Goal: Contribute content: Contribute content

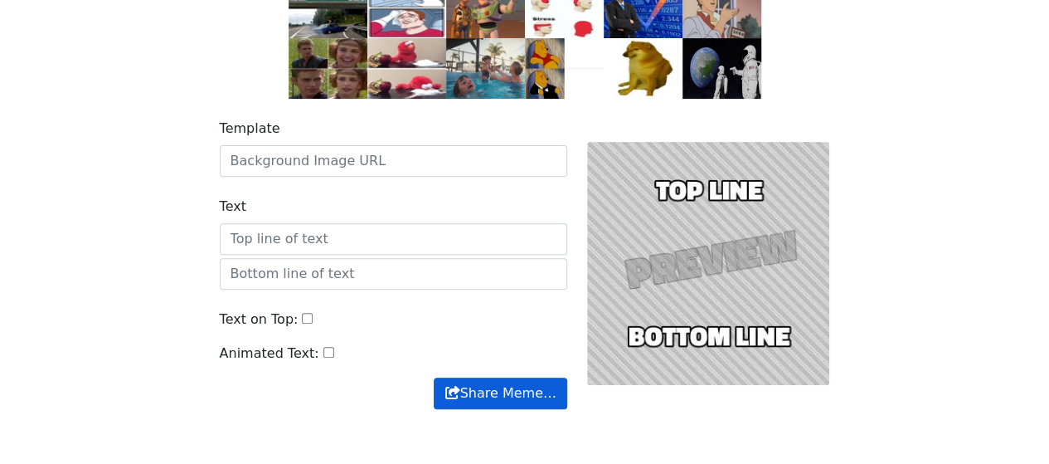
scroll to position [249, 0]
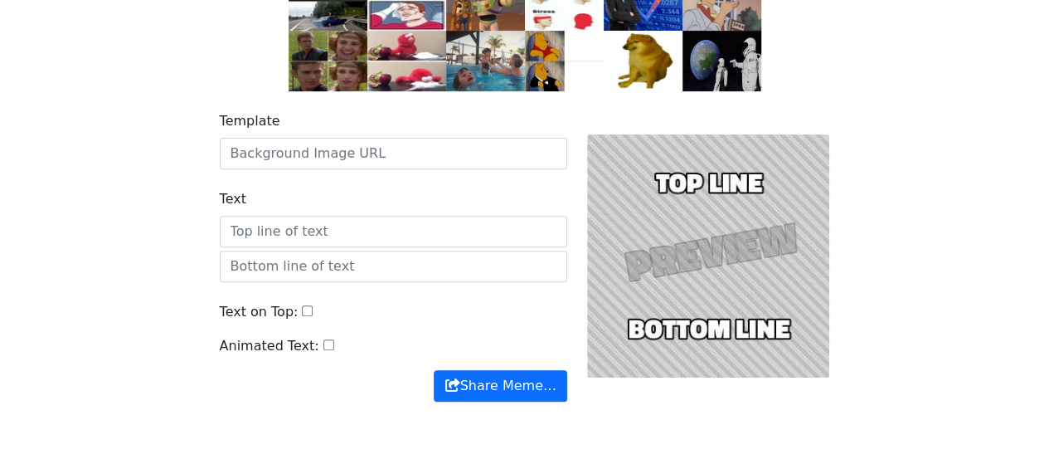
click at [694, 241] on div at bounding box center [708, 256] width 263 height 290
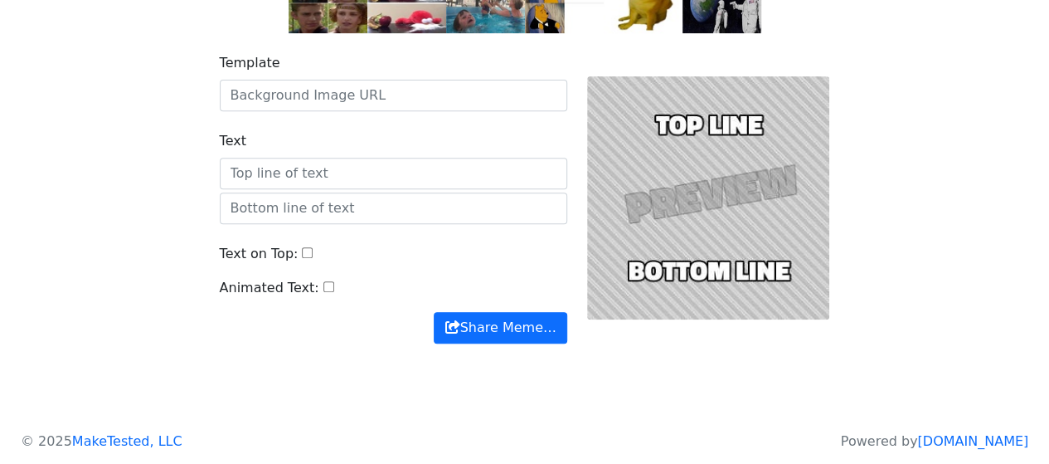
scroll to position [0, 0]
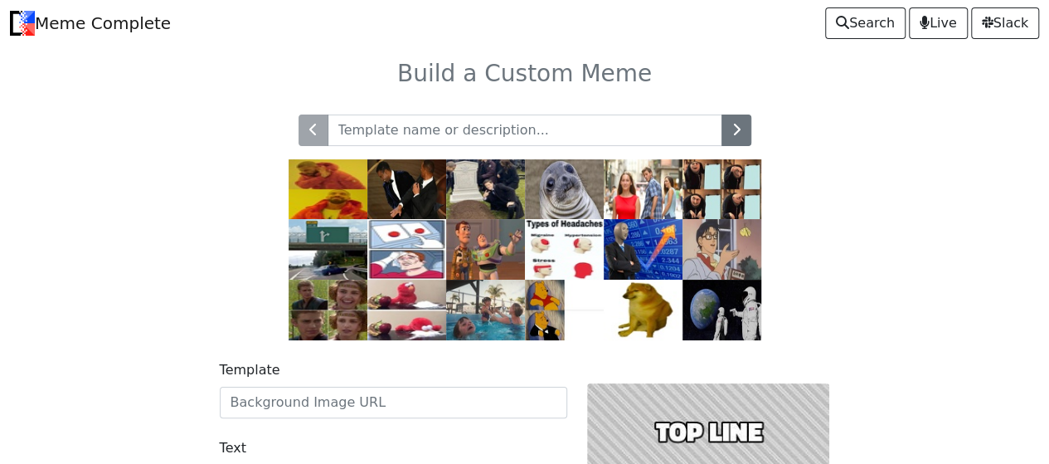
click at [564, 79] on h3 "Build a Custom Meme" at bounding box center [525, 74] width 926 height 28
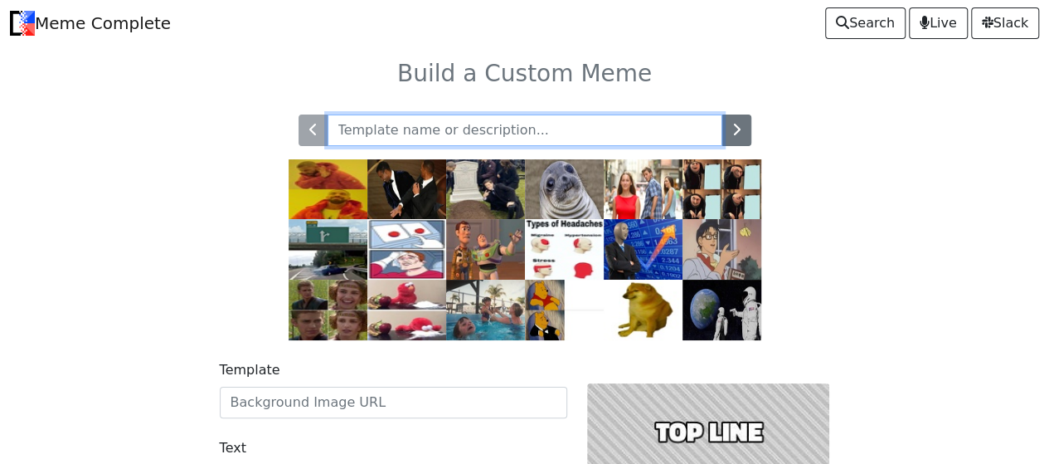
click at [543, 141] on input "text" at bounding box center [525, 130] width 395 height 32
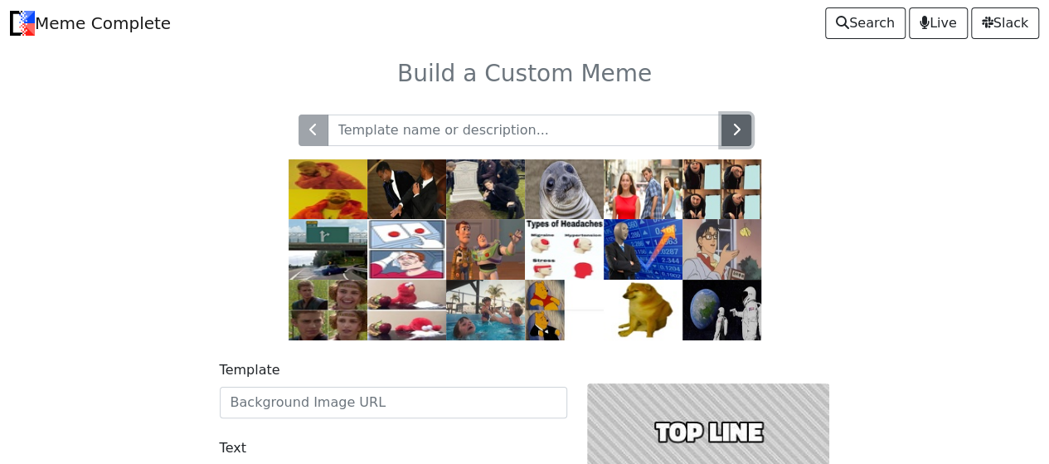
click at [745, 124] on button "button" at bounding box center [737, 130] width 30 height 32
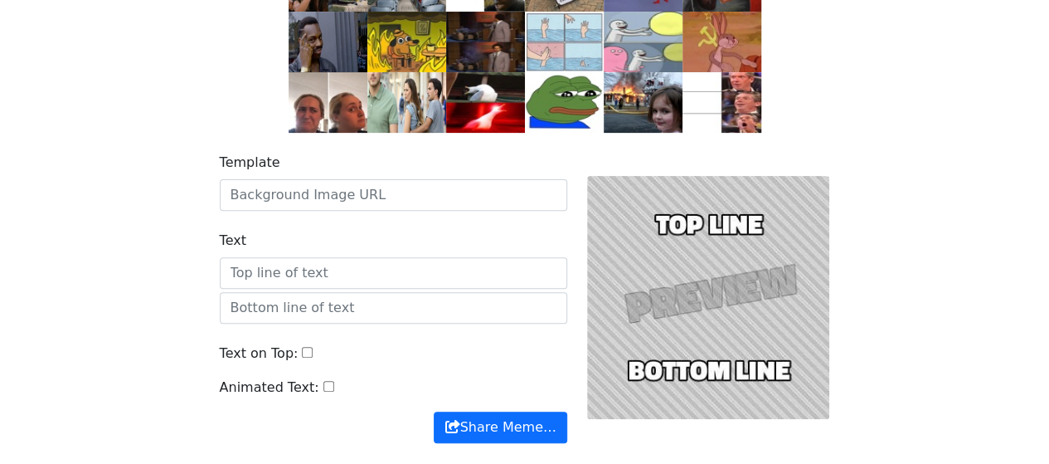
scroll to position [58, 0]
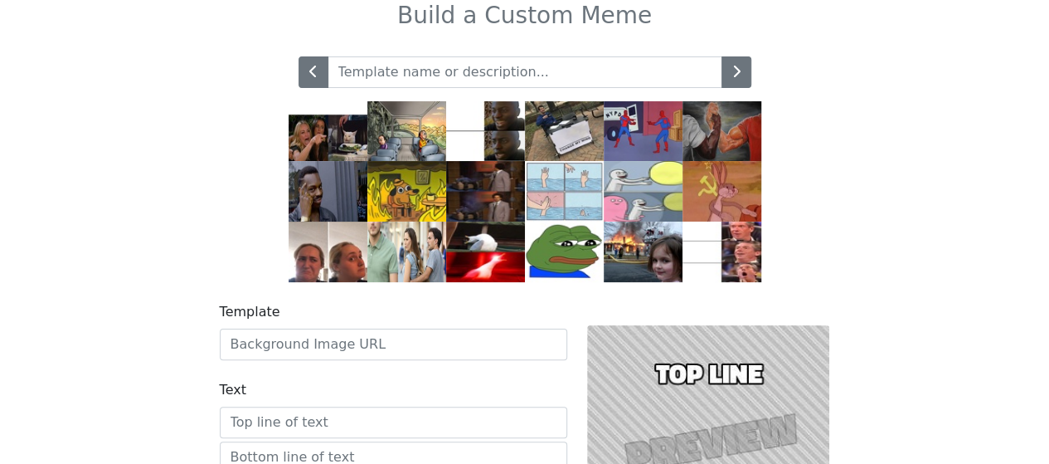
click at [695, 377] on div at bounding box center [708, 447] width 263 height 290
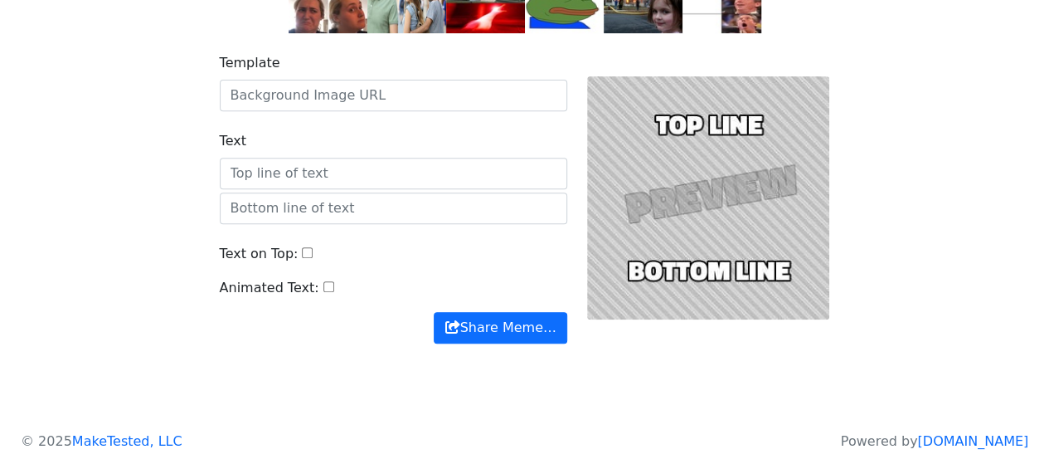
scroll to position [0, 0]
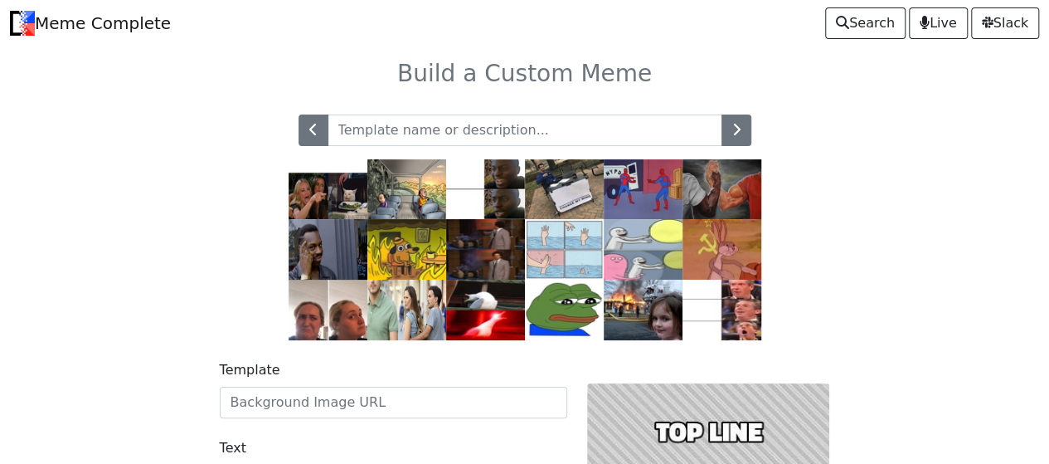
click at [22, 282] on body "Meme Complete Search Live [GEOGRAPHIC_DATA] Build a Custom Meme" at bounding box center [524, 369] width 1049 height 738
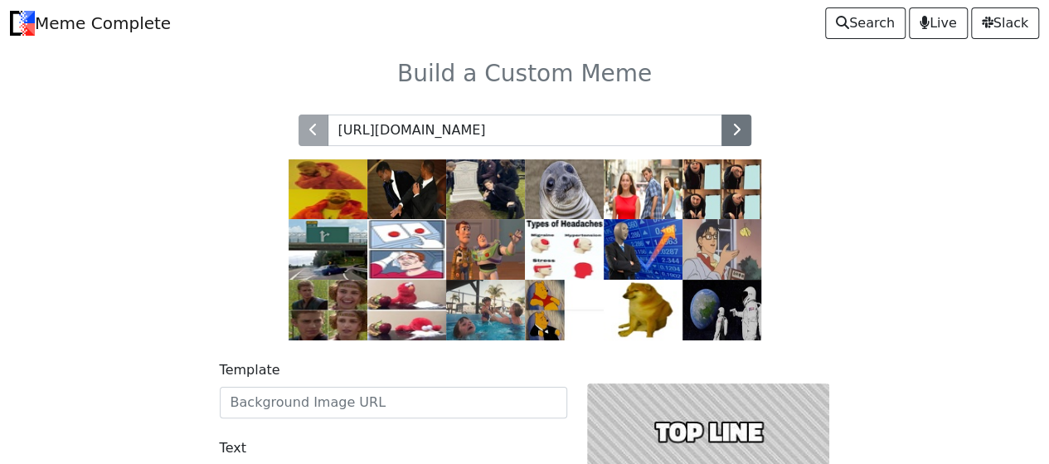
type input "[URL][DOMAIN_NAME]"
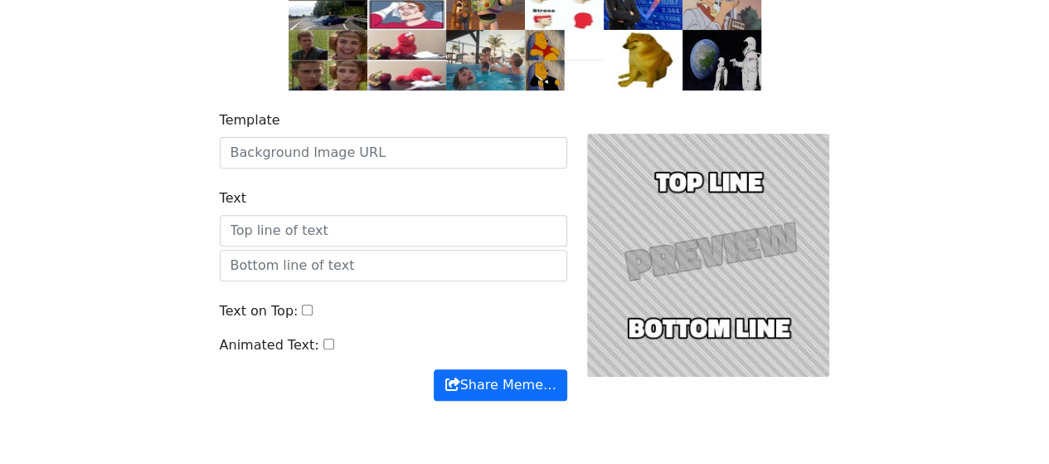
scroll to position [224, 0]
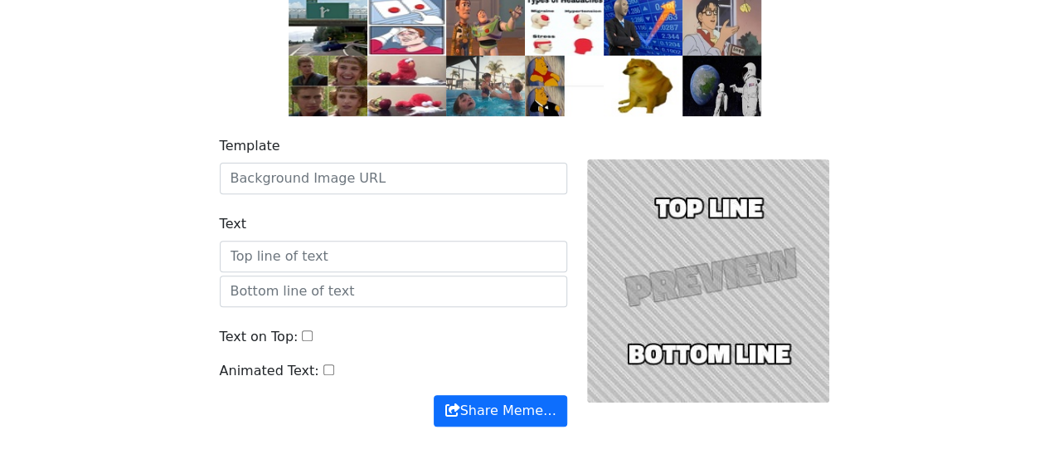
click at [702, 293] on div at bounding box center [708, 281] width 263 height 290
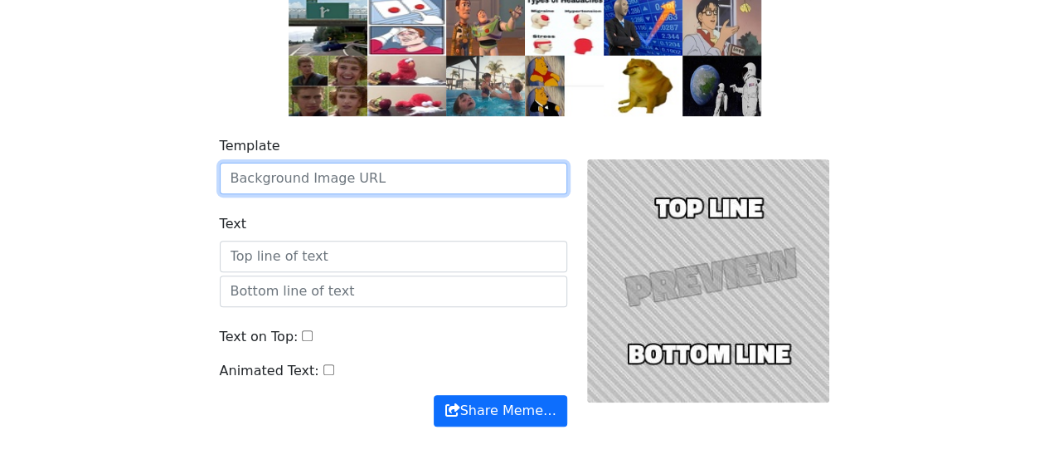
click at [431, 188] on input "Template" at bounding box center [394, 179] width 348 height 32
paste input "https://cdn.imgchest.com/files/yd5cearaob4.gif"
type input "https://cdn.imgchest.com/files/yd5cearaob4.gif"
click at [434, 395] on button "Share Meme…" at bounding box center [500, 411] width 133 height 32
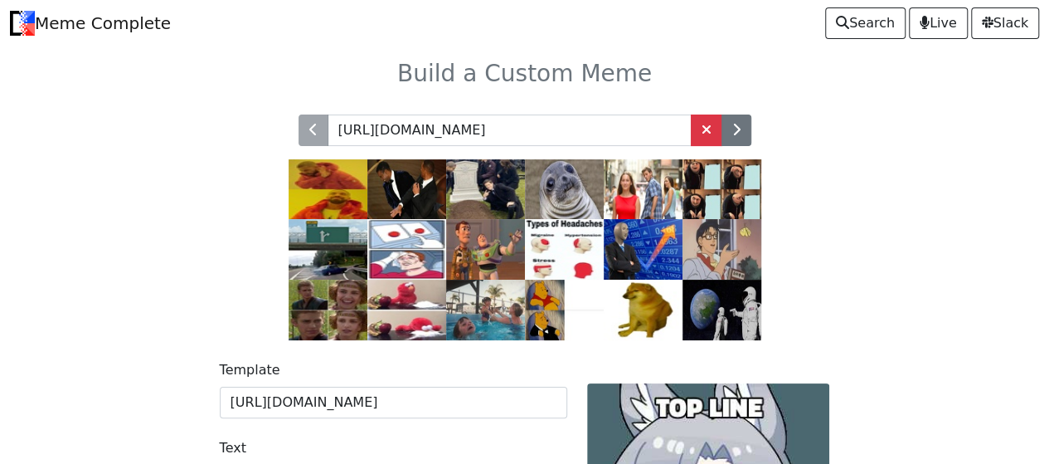
scroll to position [83, 0]
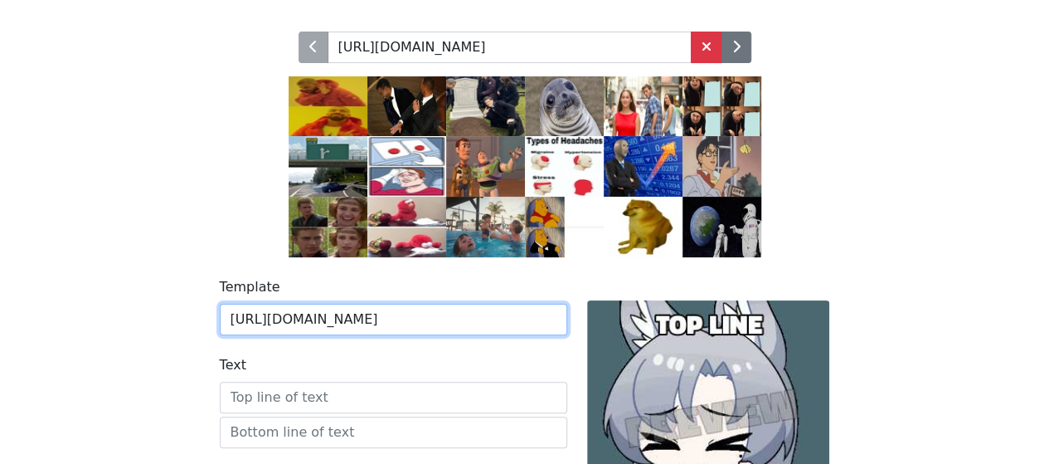
drag, startPoint x: 528, startPoint y: 316, endPoint x: 173, endPoint y: 317, distance: 355.1
click at [173, 317] on div "Template https://cdn.imgchest.com/files/yd5cearaob4.gif Text Text on Top: Anima…" at bounding box center [525, 432] width 946 height 350
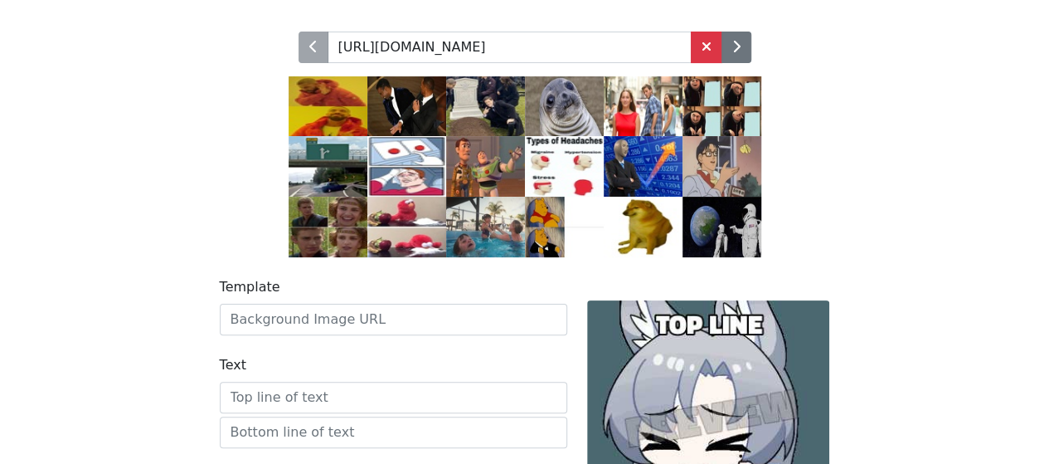
click at [162, 226] on div "https://cdn.imgchest.com/files/yd5cearaob4.gif" at bounding box center [525, 135] width 946 height 246
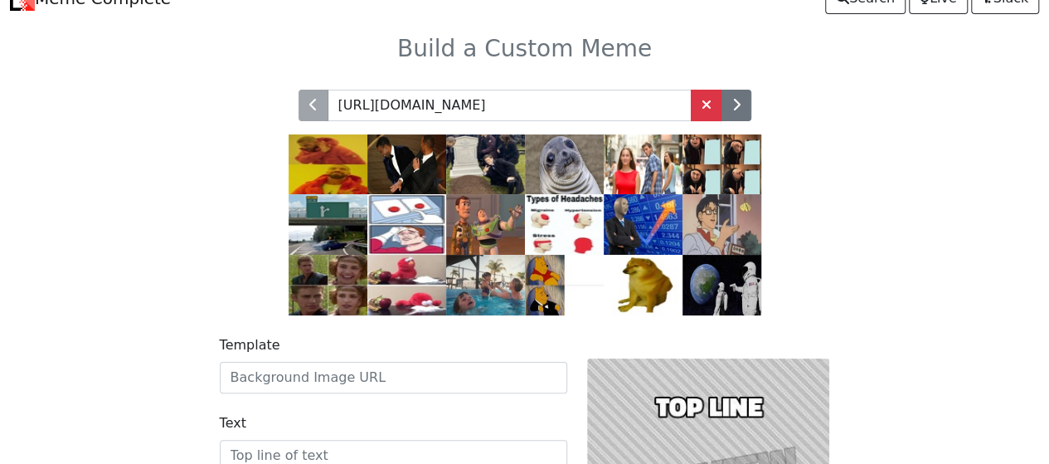
scroll to position [0, 0]
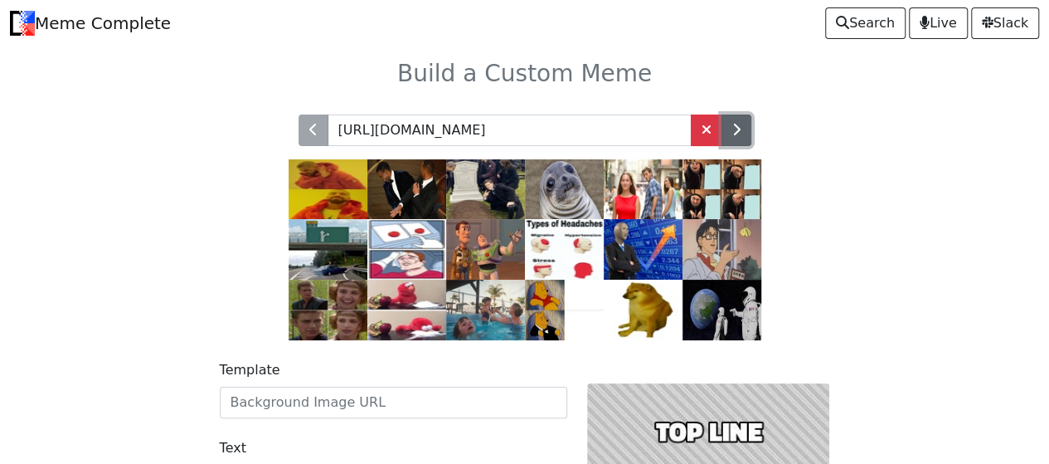
click at [733, 126] on icon "button" at bounding box center [737, 129] width 8 height 13
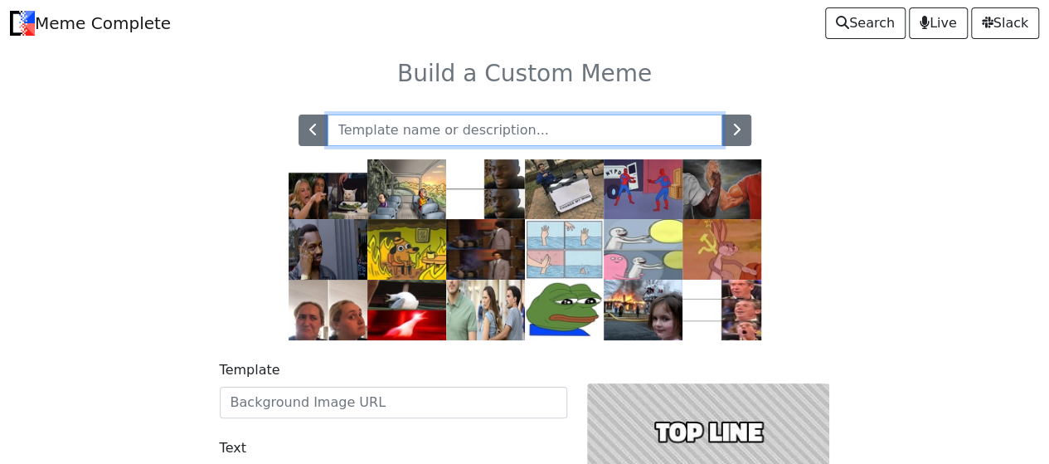
click at [640, 125] on input "text" at bounding box center [525, 130] width 395 height 32
paste input "https://cdn.imgchest.com/files/yd5cearaob4.gif"
type input "https://cdn.imgchest.com/files/yd5cearaob4.gif"
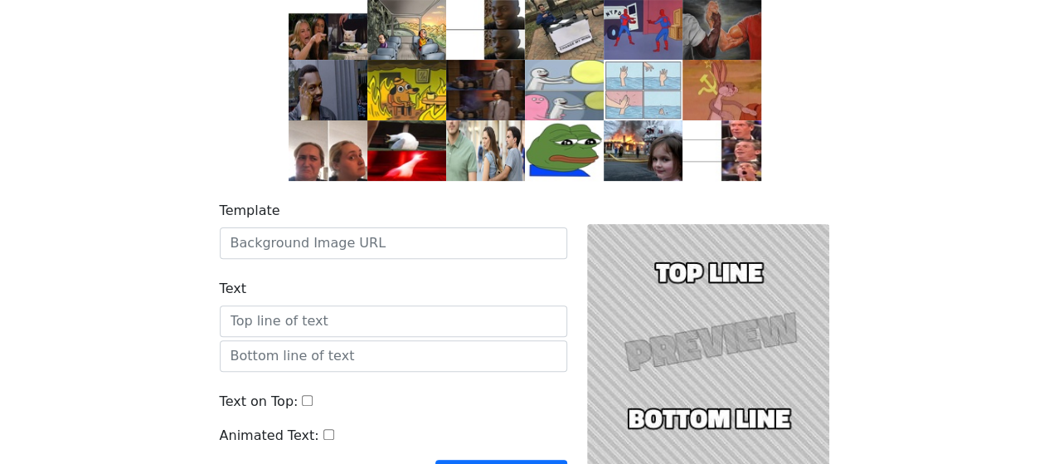
scroll to position [249, 0]
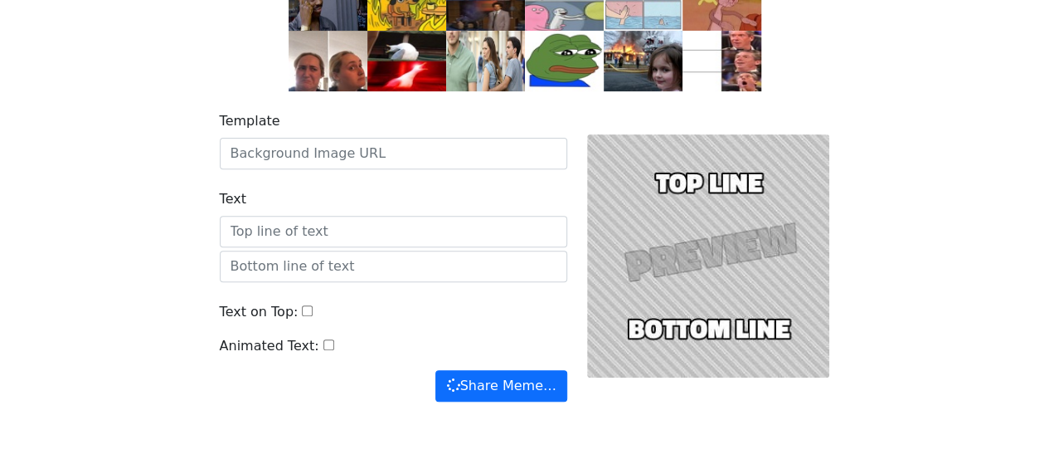
click at [375, 139] on div "Template" at bounding box center [394, 140] width 348 height 58
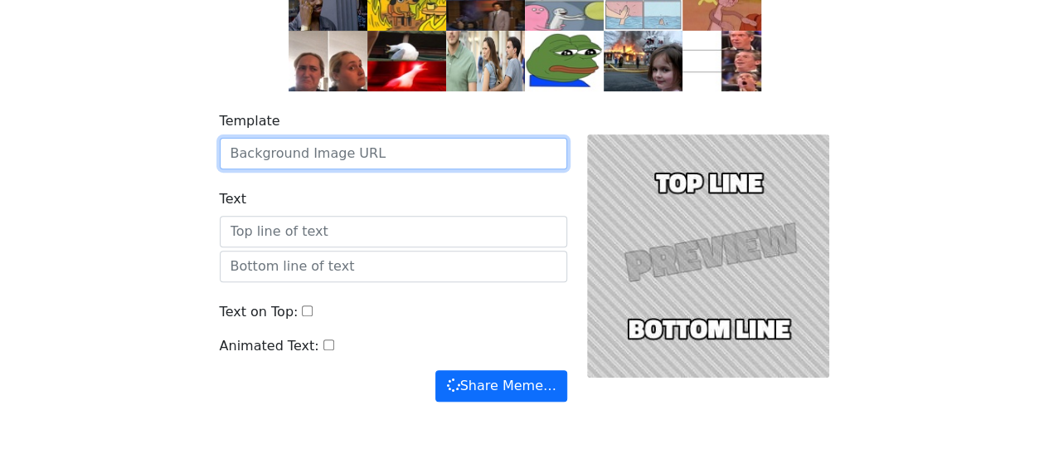
click at [375, 158] on input "Template" at bounding box center [394, 154] width 348 height 32
paste input "https://cdn.imgchest.com/files/yd5cearaob4.gif"
type input "https://cdn.imgchest.com/files/yd5cearaob4.gif"
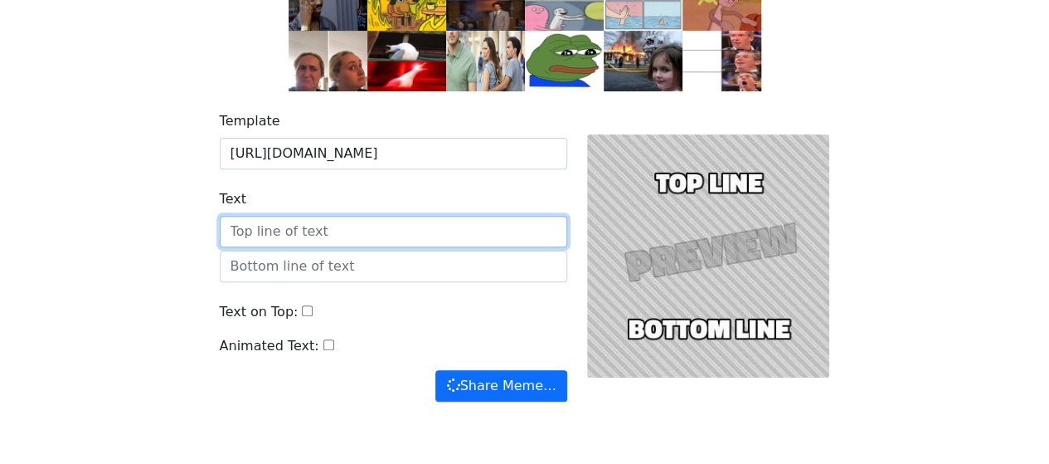
click at [302, 226] on input "Text" at bounding box center [394, 232] width 348 height 32
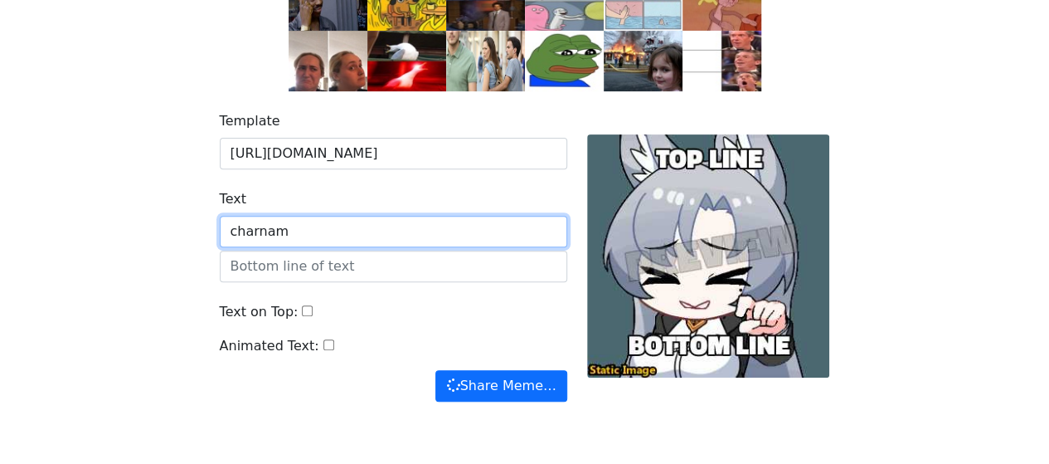
type input "charna"
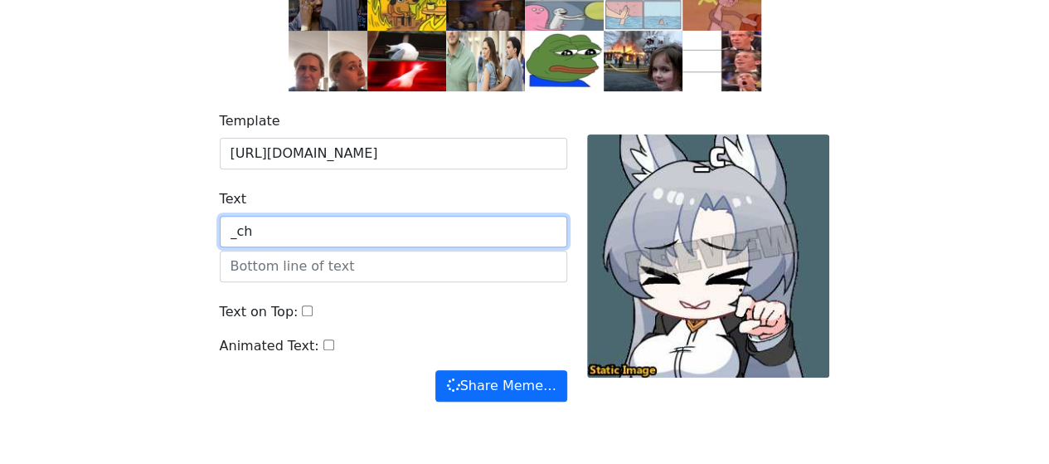
type input "_cha"
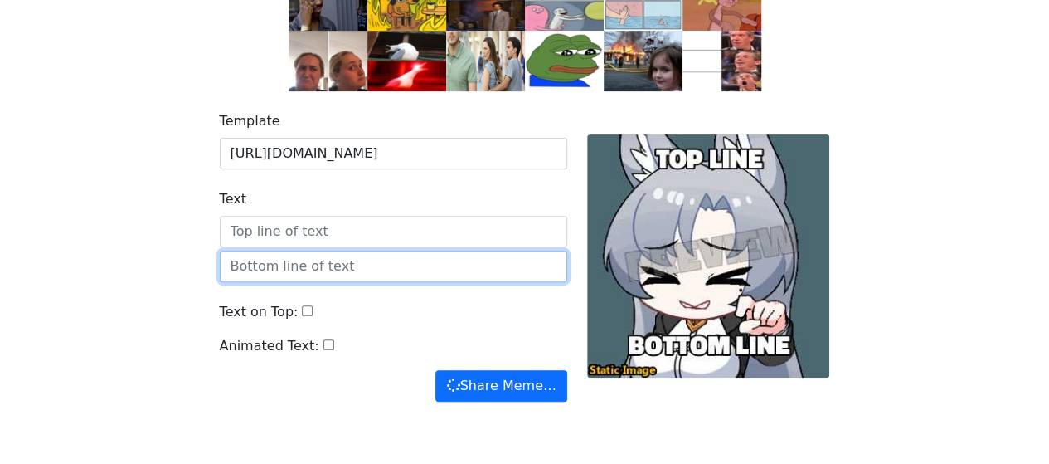
click at [411, 270] on input "text" at bounding box center [394, 267] width 348 height 32
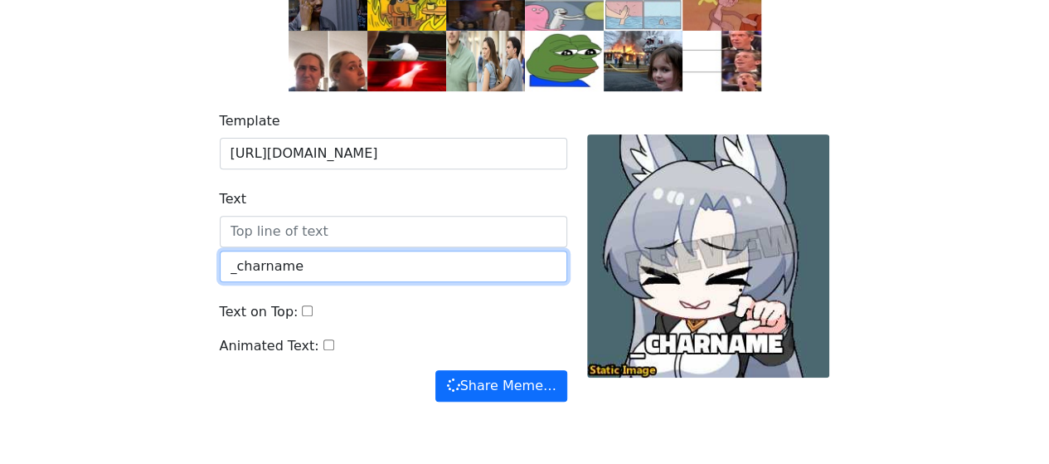
type input "_charname"
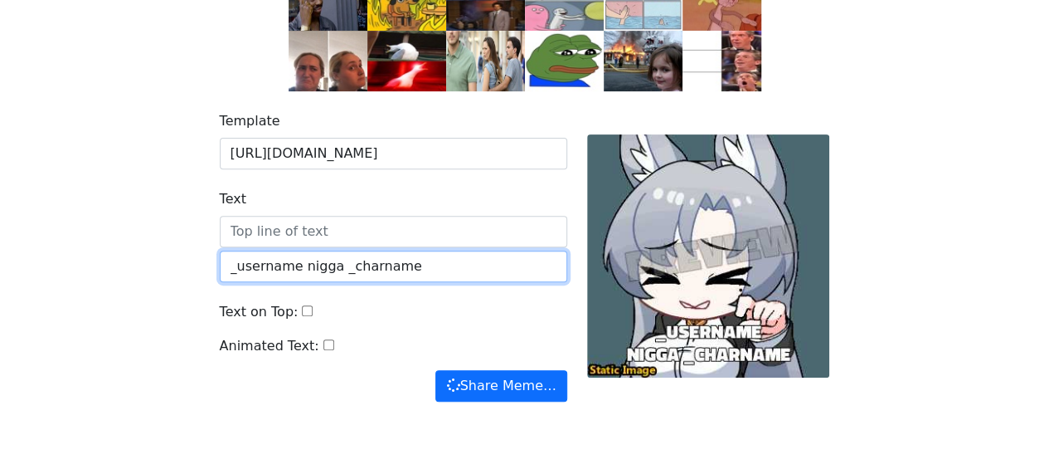
type input "_username nigga _charname"
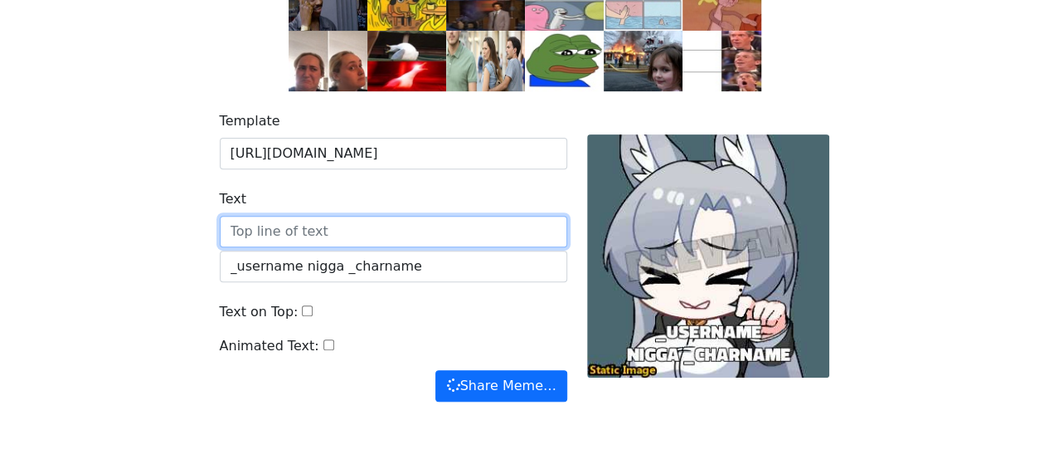
click at [400, 228] on input "Text" at bounding box center [394, 232] width 348 height 32
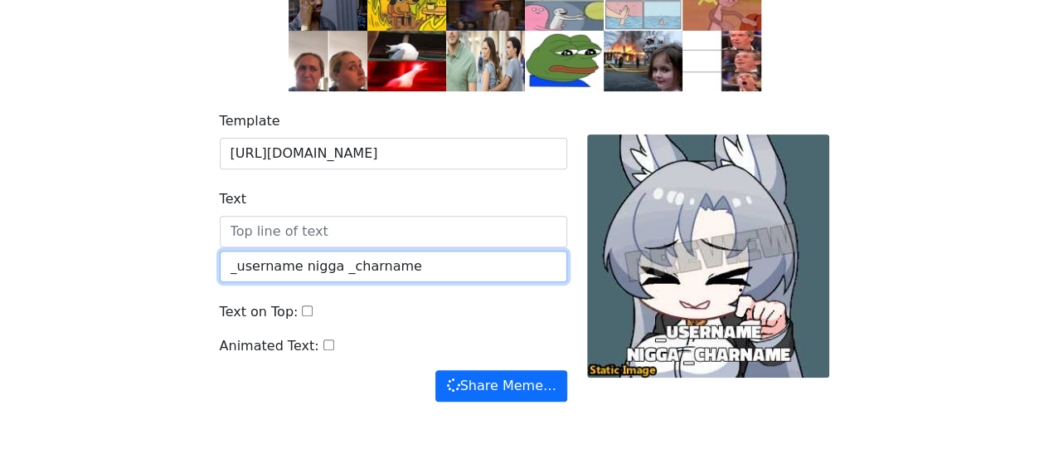
drag, startPoint x: 443, startPoint y: 268, endPoint x: 229, endPoint y: 255, distance: 214.4
click at [220, 260] on input "_username nigga _charname" at bounding box center [394, 267] width 348 height 32
click at [345, 253] on input "_username nigga _charname" at bounding box center [394, 267] width 348 height 32
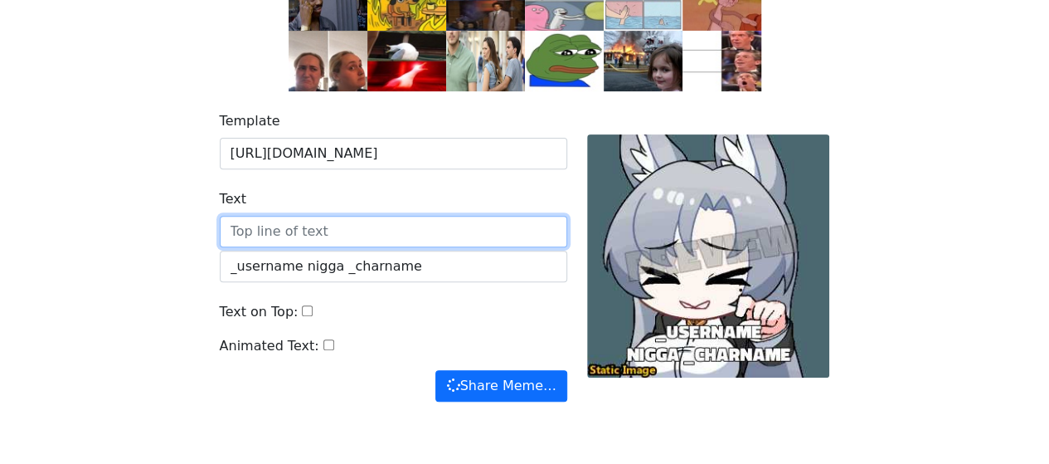
click at [343, 223] on input "Text" at bounding box center [394, 232] width 348 height 32
type input "_"
click at [430, 231] on input "too slow" at bounding box center [394, 232] width 348 height 32
type input "too slow"
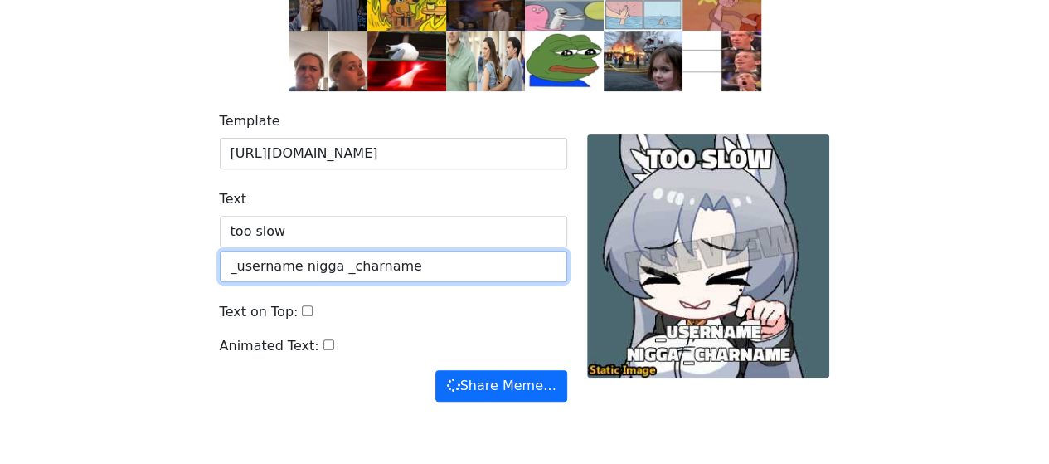
click at [428, 261] on input "_username nigga _charname" at bounding box center [394, 267] width 348 height 32
drag, startPoint x: 428, startPoint y: 261, endPoint x: 161, endPoint y: 263, distance: 267.1
click at [161, 263] on div "Template https://cdn.imgchest.com/files/yd5cearaob4.gif Text too slow _username…" at bounding box center [525, 266] width 946 height 350
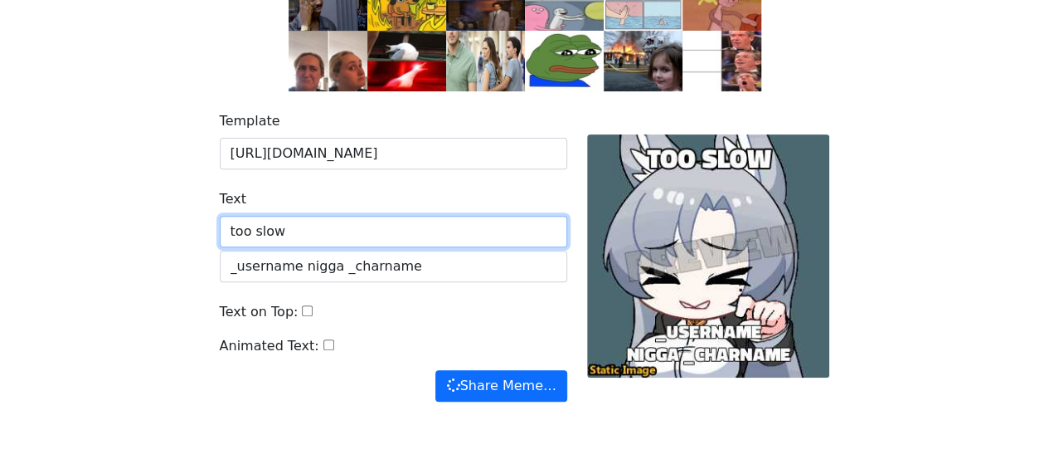
click at [294, 233] on input "too slow" at bounding box center [394, 232] width 348 height 32
click at [297, 230] on input "niga" at bounding box center [394, 232] width 348 height 32
type input "niga"
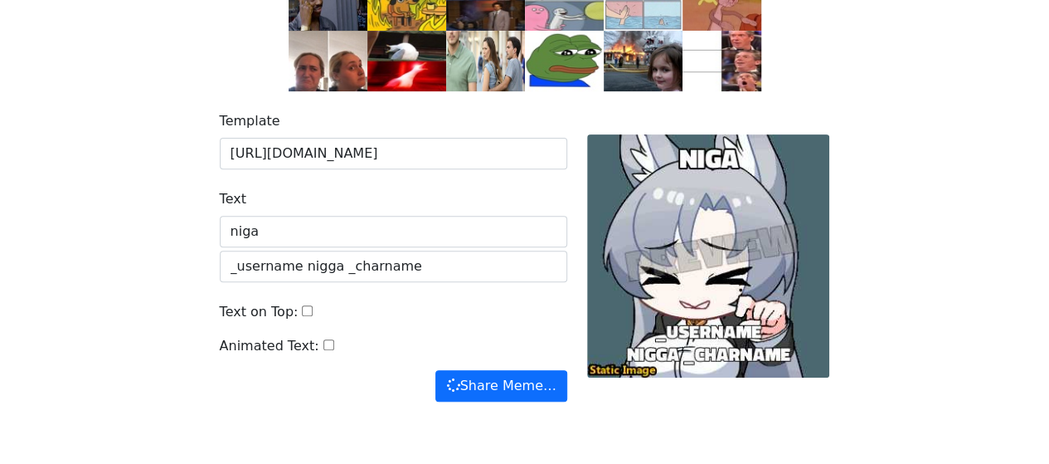
click at [155, 266] on div "Template https://cdn.imgchest.com/files/yd5cearaob4.gif Text niga _username nig…" at bounding box center [525, 266] width 946 height 350
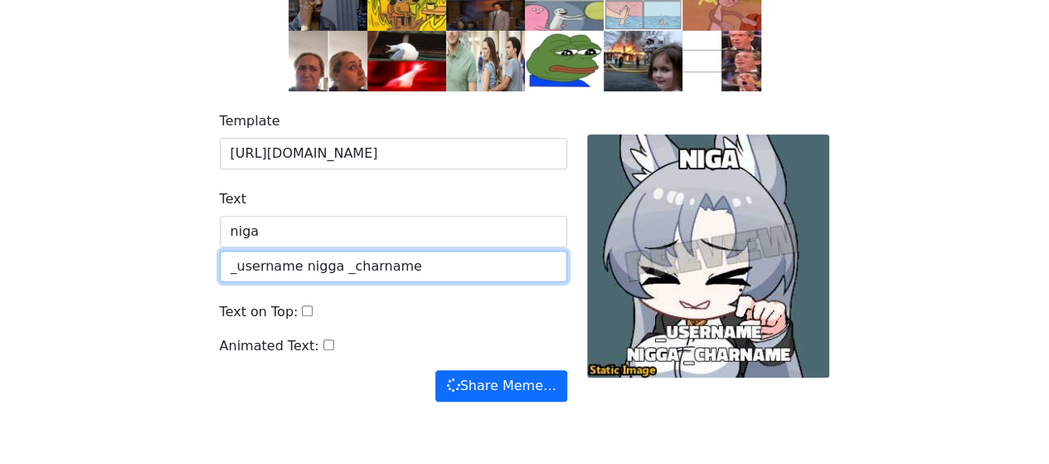
drag, startPoint x: 395, startPoint y: 266, endPoint x: 204, endPoint y: 265, distance: 190.8
click at [204, 265] on div "Template https://cdn.imgchest.com/files/yd5cearaob4.gif Text niga _username nig…" at bounding box center [525, 266] width 946 height 350
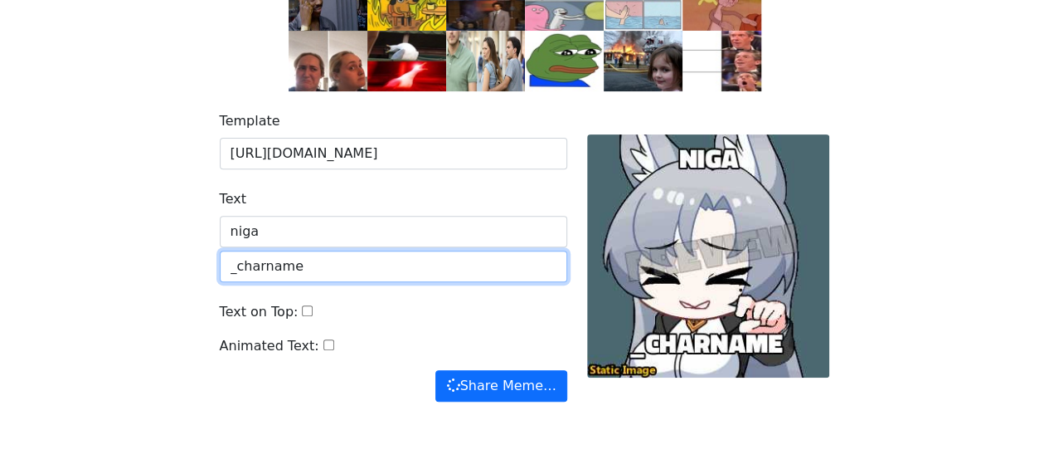
type input "_charname"
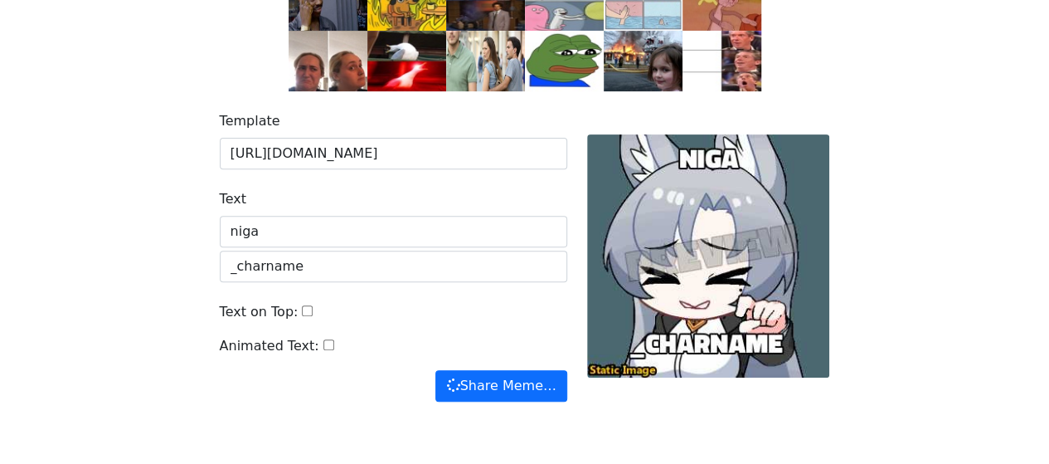
click at [318, 213] on div "Text niga" at bounding box center [394, 218] width 348 height 58
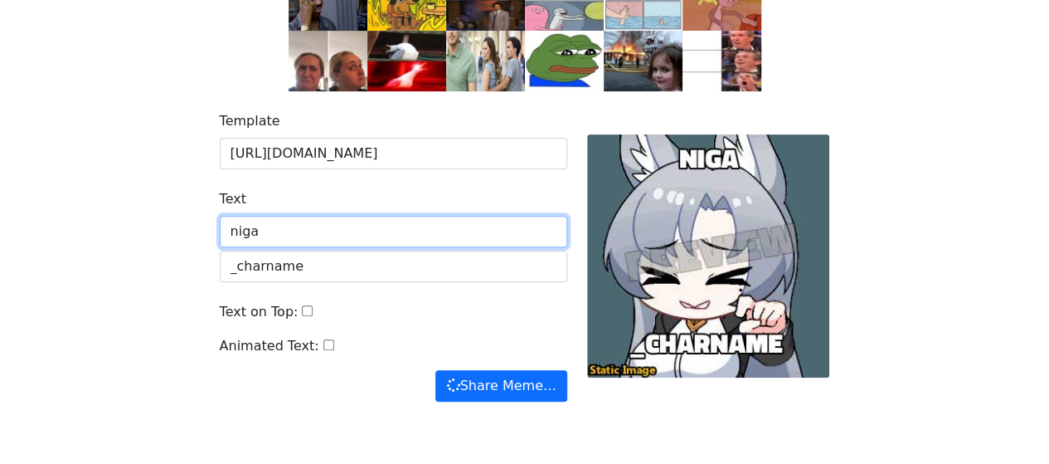
click at [294, 223] on input "niga" at bounding box center [394, 232] width 348 height 32
type input "niggaaaaa"
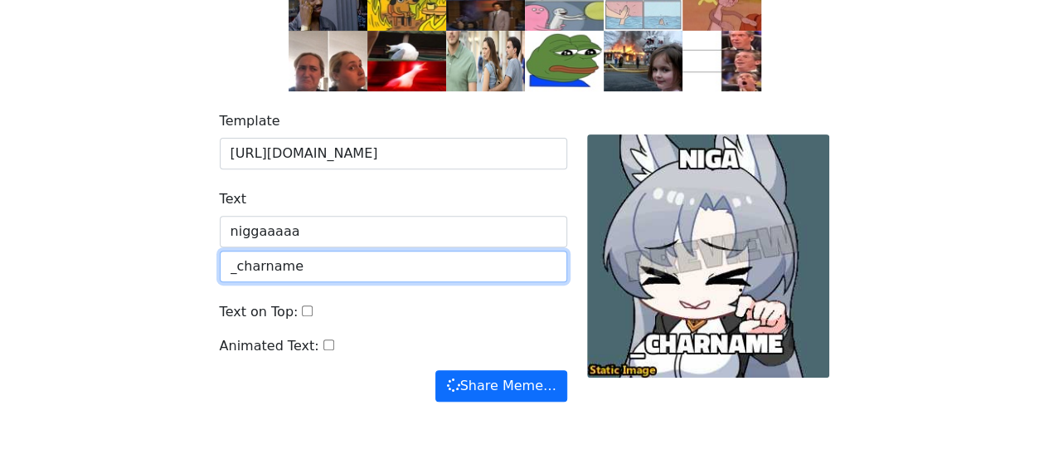
click at [309, 256] on input "_charname" at bounding box center [394, 267] width 348 height 32
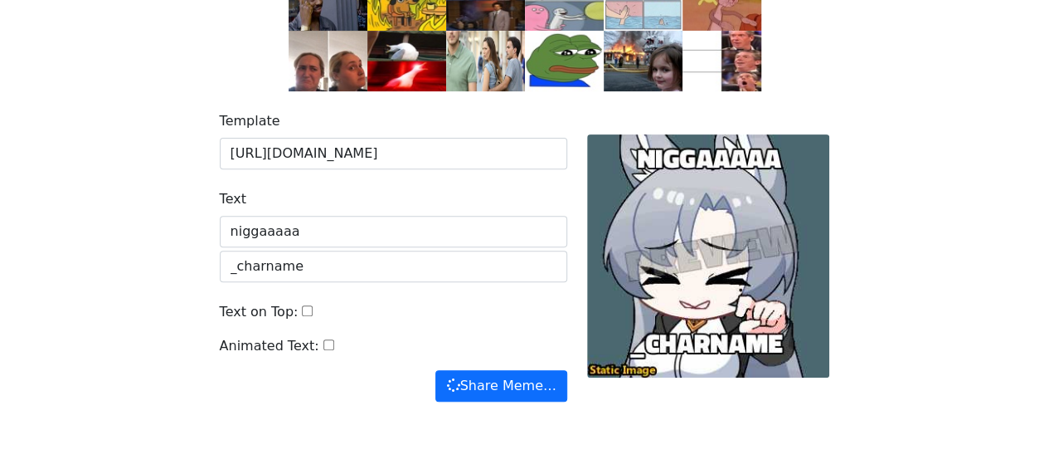
click at [302, 308] on input "Text on Top:" at bounding box center [307, 310] width 11 height 11
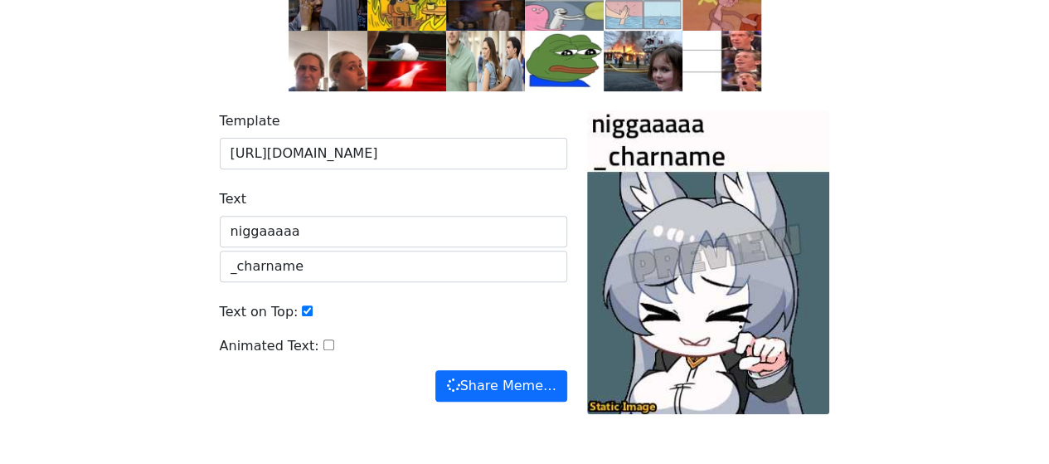
click at [302, 308] on input "Text on Top:" at bounding box center [307, 310] width 11 height 11
checkbox input "false"
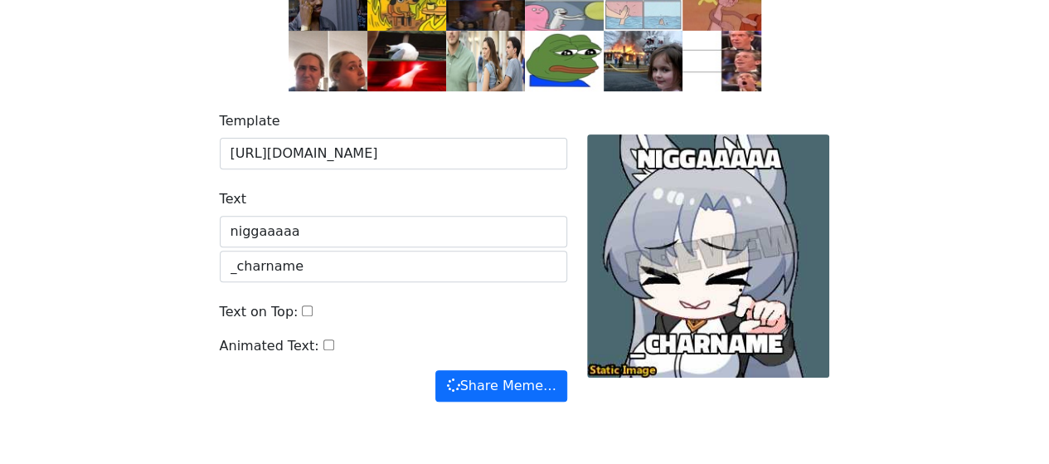
click at [320, 343] on div "Animated Text:" at bounding box center [394, 353] width 348 height 34
click at [324, 343] on input "Animated Text:" at bounding box center [329, 344] width 11 height 11
checkbox input "true"
click at [300, 315] on div "Text on Top:" at bounding box center [394, 319] width 348 height 34
click at [302, 307] on input "Text on Top:" at bounding box center [307, 310] width 11 height 11
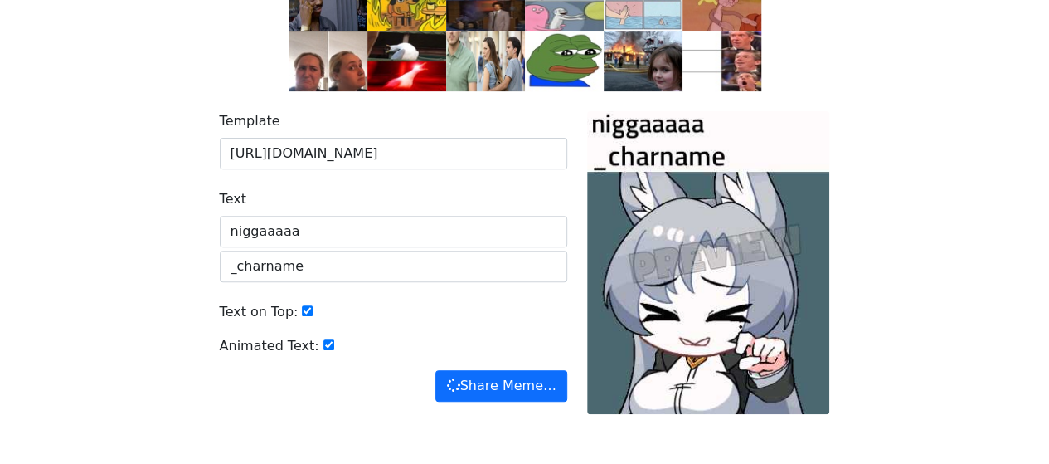
click at [302, 307] on input "Text on Top:" at bounding box center [307, 310] width 11 height 11
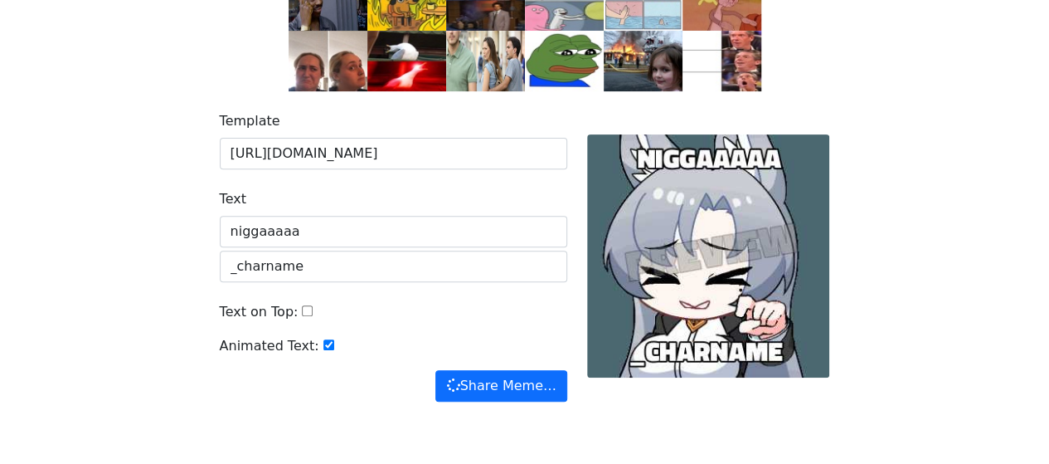
click at [302, 311] on input "Text on Top:" at bounding box center [307, 310] width 11 height 11
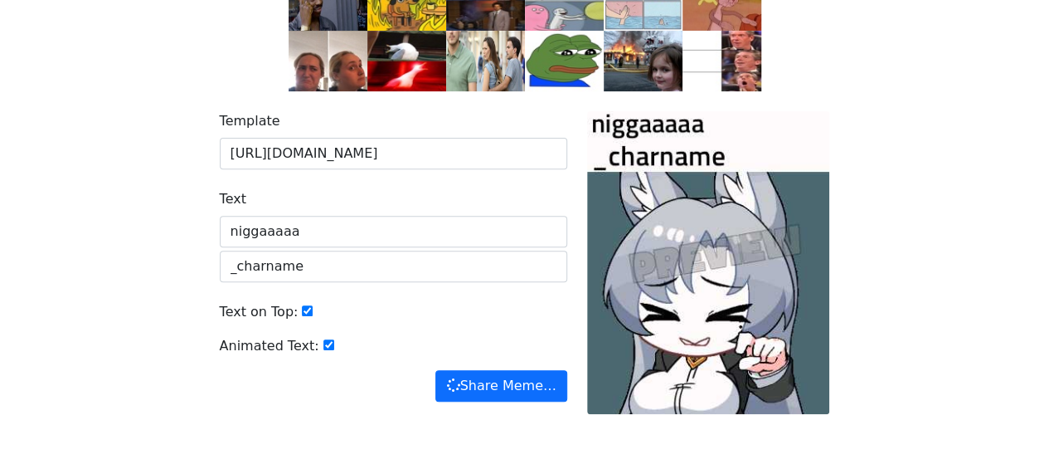
click at [302, 311] on input "Text on Top:" at bounding box center [307, 310] width 11 height 11
checkbox input "false"
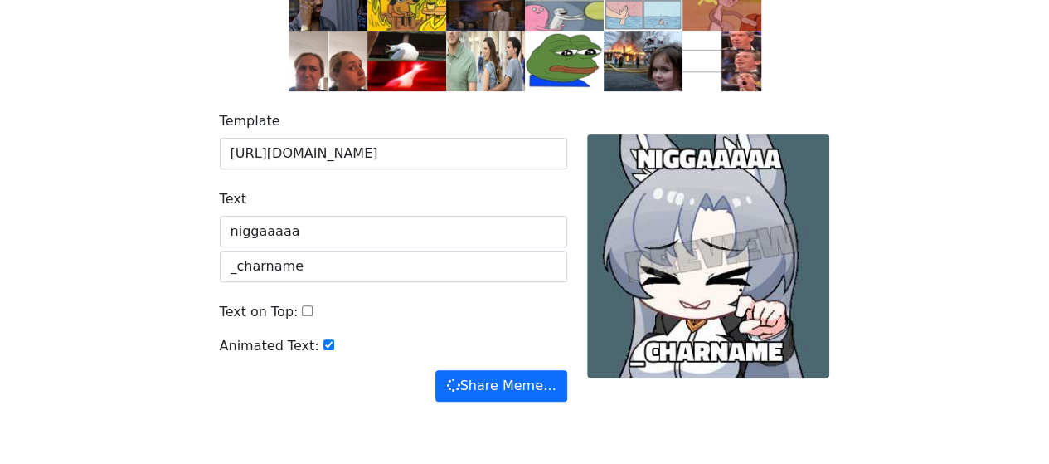
click at [324, 348] on input "Animated Text:" at bounding box center [329, 344] width 11 height 11
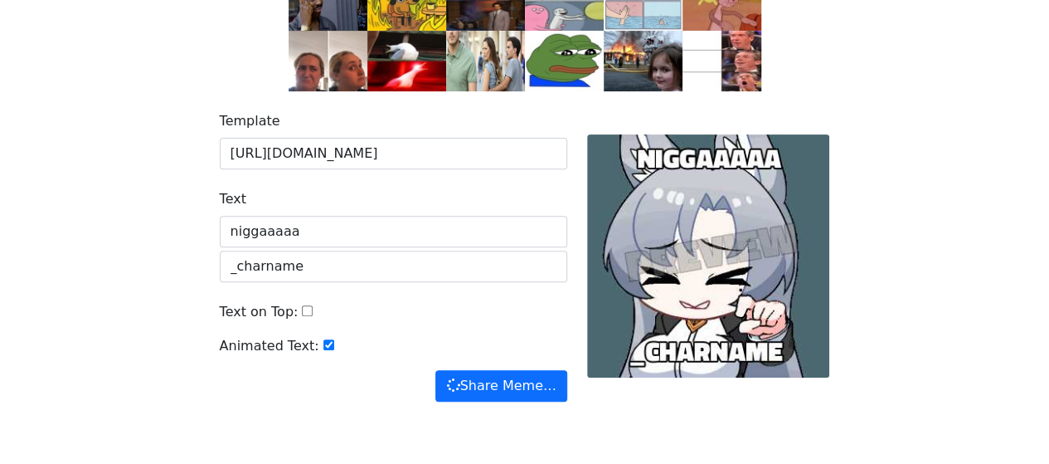
checkbox input "false"
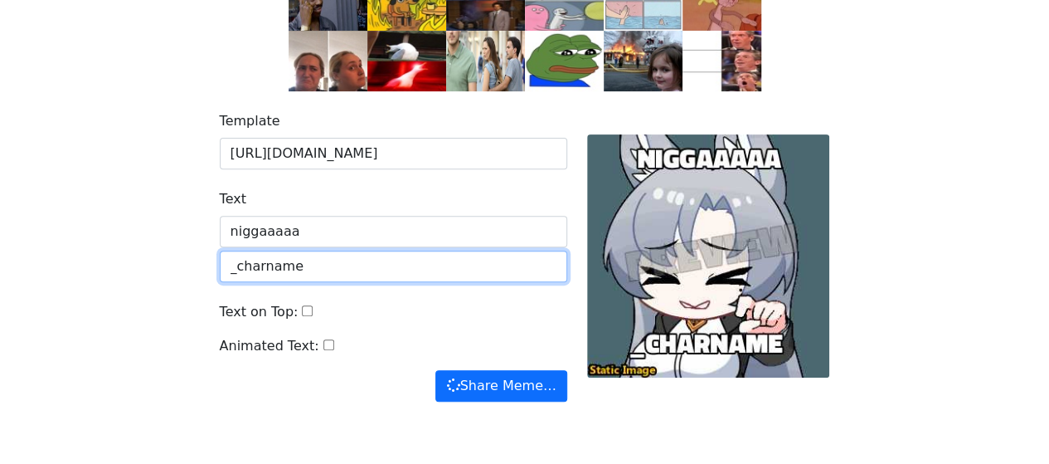
click at [334, 267] on input "_charname" at bounding box center [394, 267] width 348 height 32
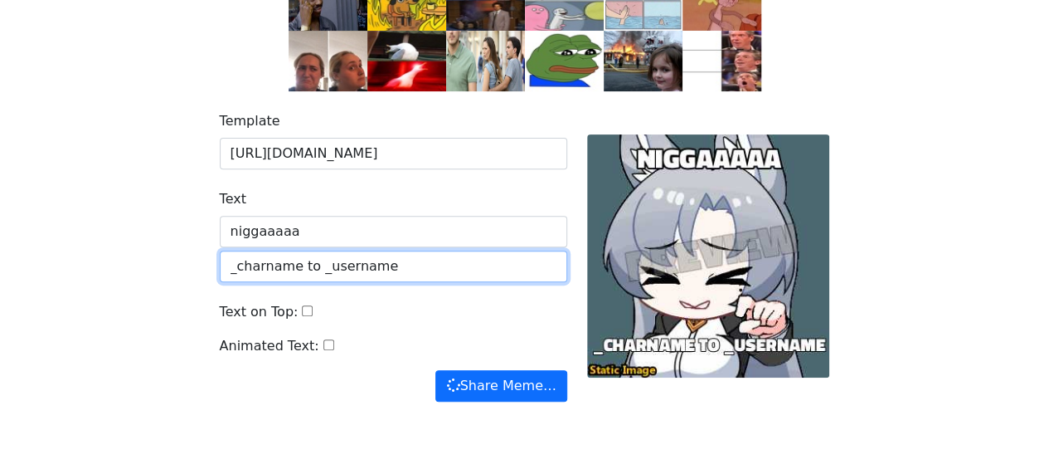
click at [428, 251] on input "_charname to _username" at bounding box center [394, 267] width 348 height 32
type input "_charname to _username"
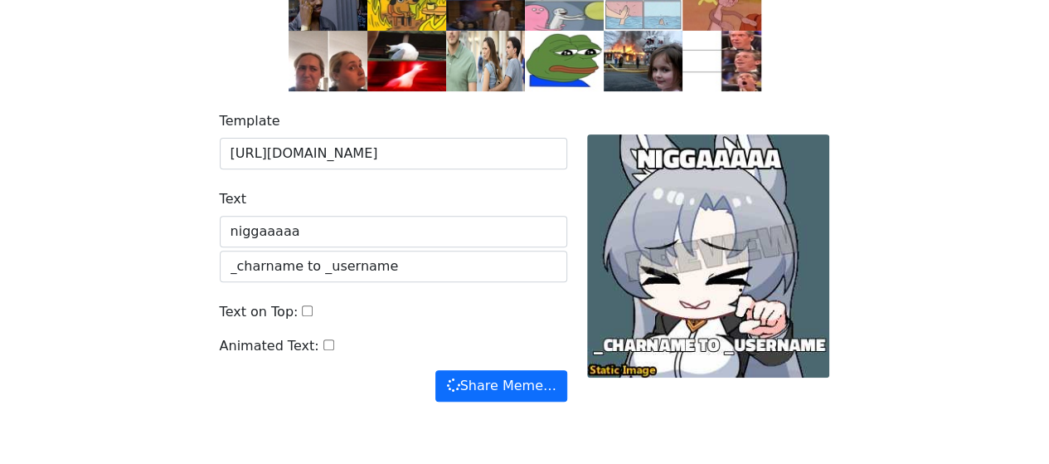
click at [430, 302] on div "Text on Top:" at bounding box center [394, 319] width 348 height 34
click at [302, 305] on input "Text on Top:" at bounding box center [307, 310] width 11 height 11
checkbox input "true"
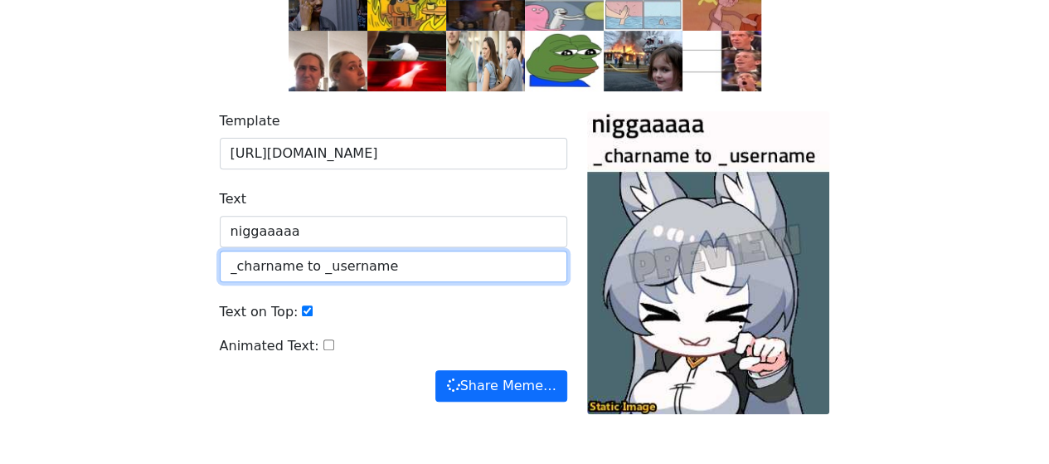
drag, startPoint x: 431, startPoint y: 262, endPoint x: 197, endPoint y: 274, distance: 233.4
click at [197, 274] on div "Template https://cdn.imgchest.com/files/yd5cearaob4.gif Text niggaaaaa _charnam…" at bounding box center [525, 272] width 946 height 363
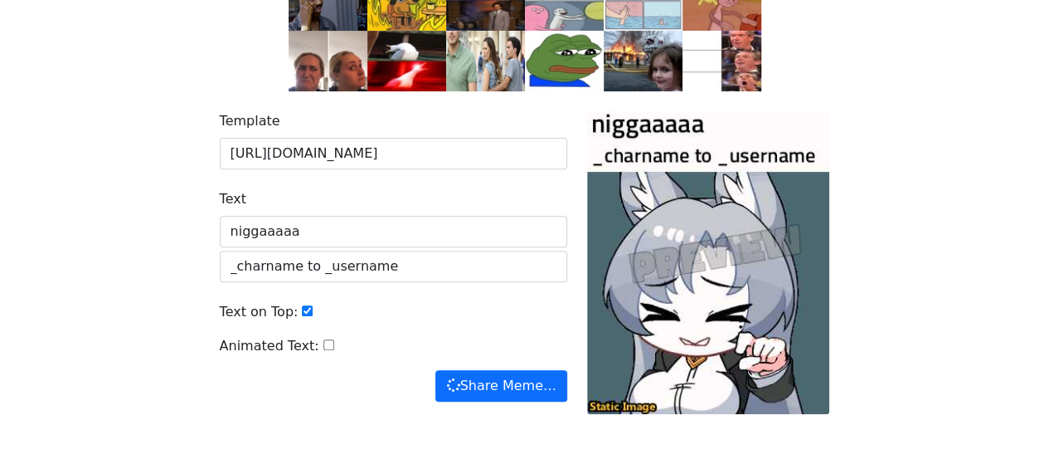
click at [387, 323] on div "Text on Top:" at bounding box center [394, 319] width 348 height 34
click at [324, 347] on input "Animated Text:" at bounding box center [329, 344] width 11 height 11
checkbox input "true"
click at [302, 313] on input "Text on Top:" at bounding box center [307, 310] width 11 height 11
checkbox input "false"
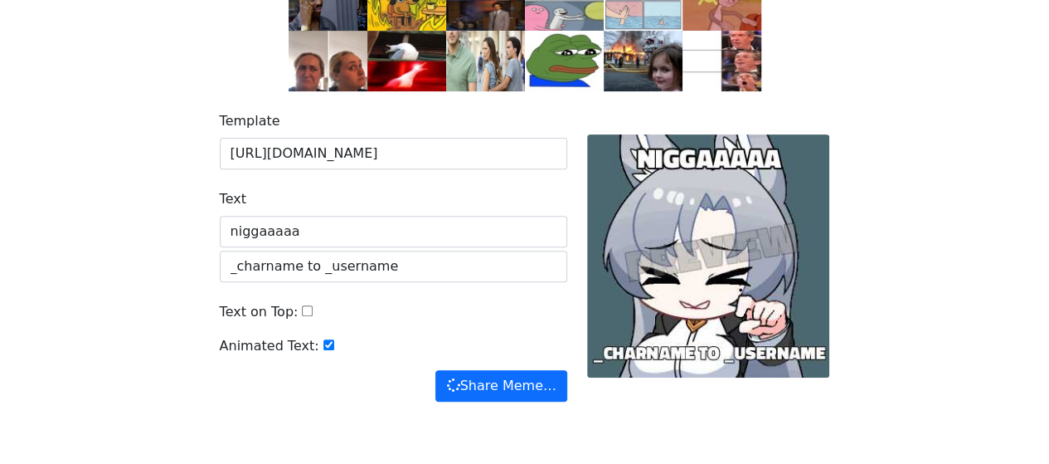
click at [324, 347] on input "Animated Text:" at bounding box center [329, 344] width 11 height 11
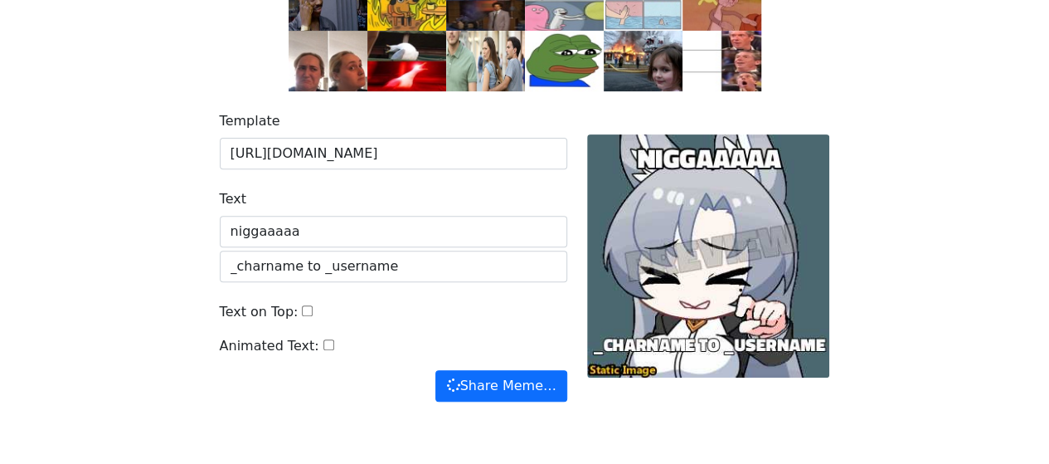
click at [324, 344] on input "Animated Text:" at bounding box center [329, 344] width 11 height 11
checkbox input "true"
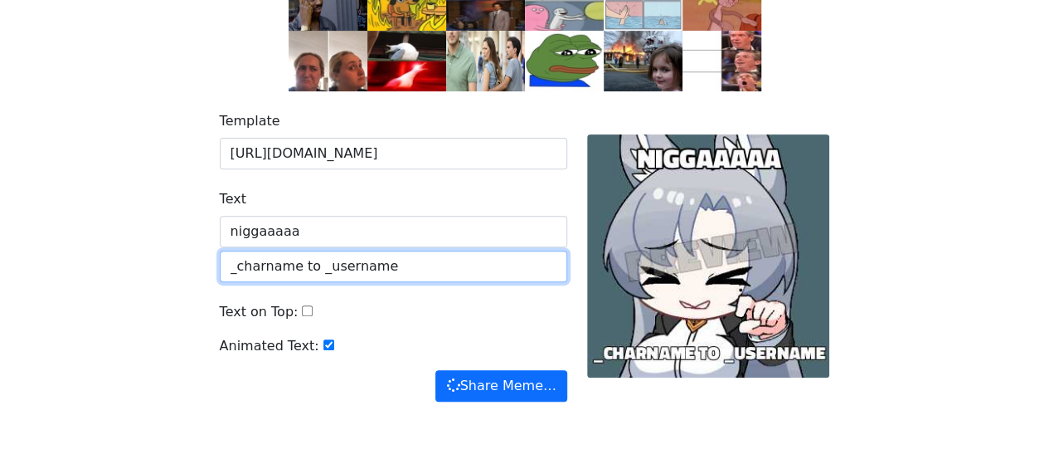
click at [307, 268] on input "_charname to _username" at bounding box center [394, 267] width 348 height 32
type input "_charname _username"
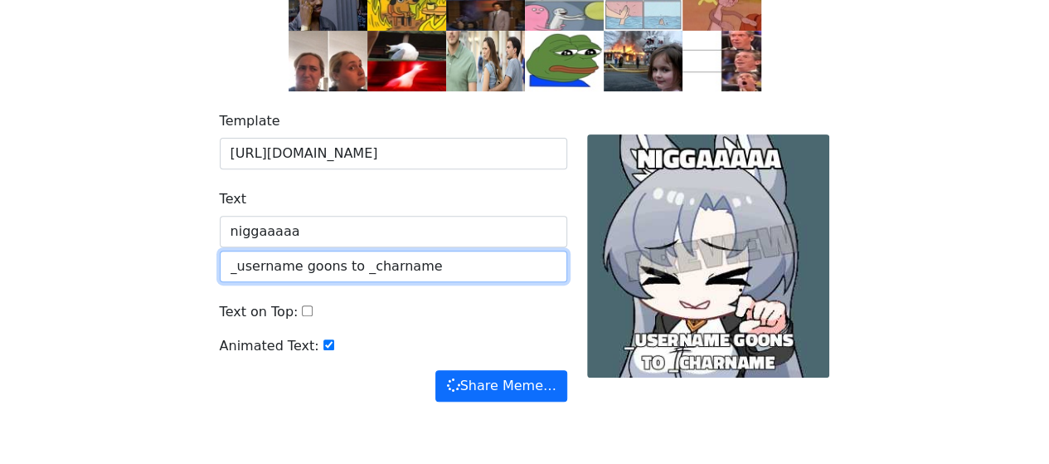
click at [425, 269] on input "_username goons to _charname" at bounding box center [394, 267] width 348 height 32
type input "_username goons to _charname"
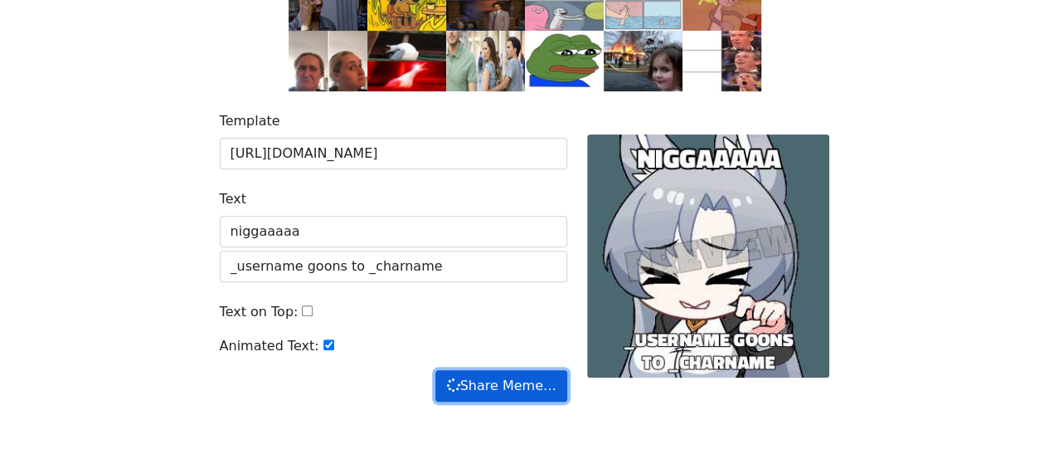
click at [515, 372] on button "Share Meme…" at bounding box center [501, 386] width 131 height 32
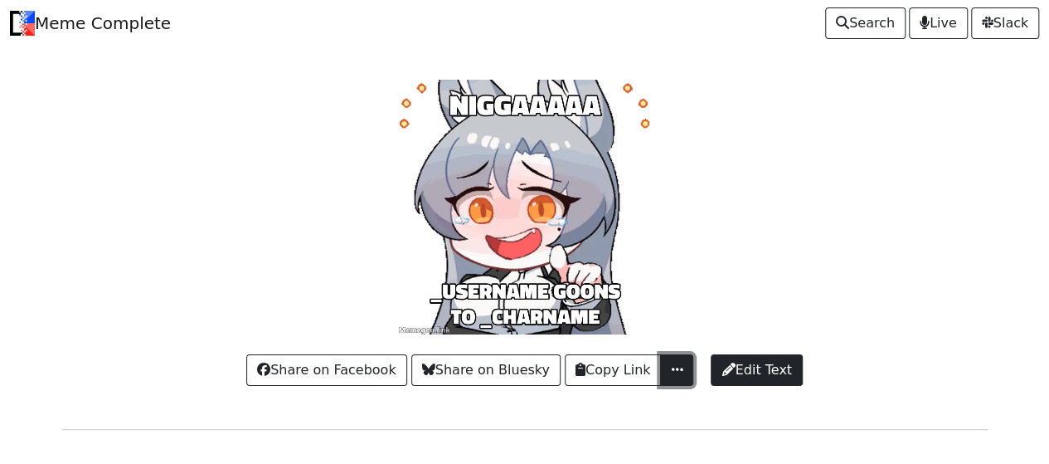
click at [669, 372] on span "button" at bounding box center [677, 369] width 17 height 13
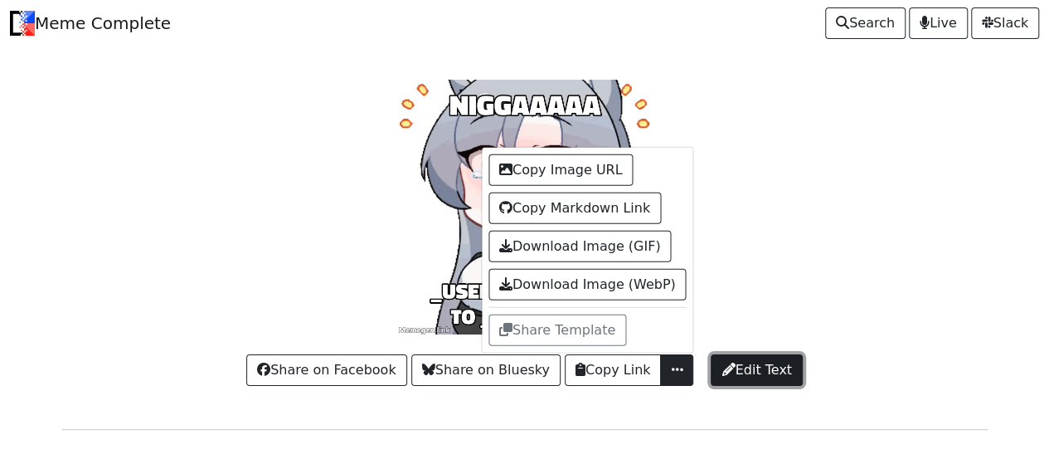
click at [754, 364] on span "Edit Text" at bounding box center [757, 370] width 70 height 20
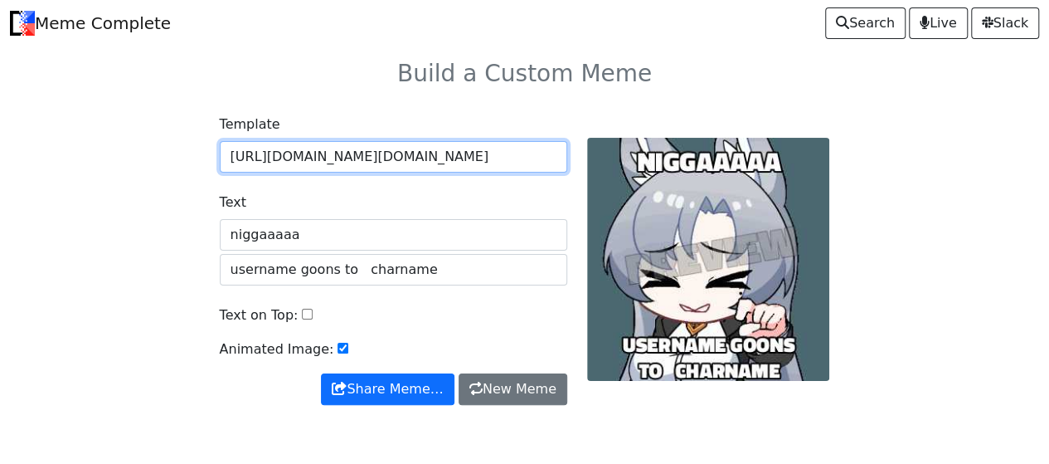
click at [428, 167] on input "[URL][DOMAIN_NAME][DOMAIN_NAME]" at bounding box center [394, 157] width 348 height 32
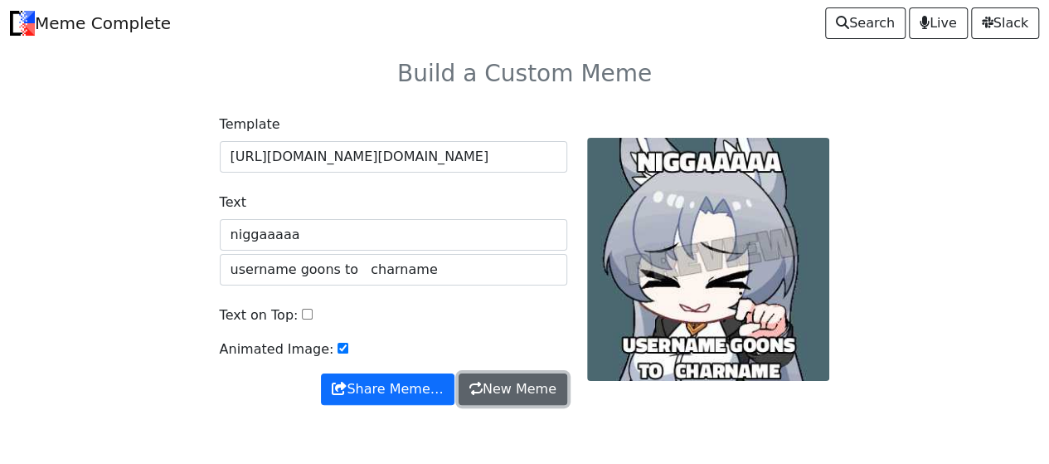
click at [505, 387] on span "New Meme" at bounding box center [513, 389] width 87 height 20
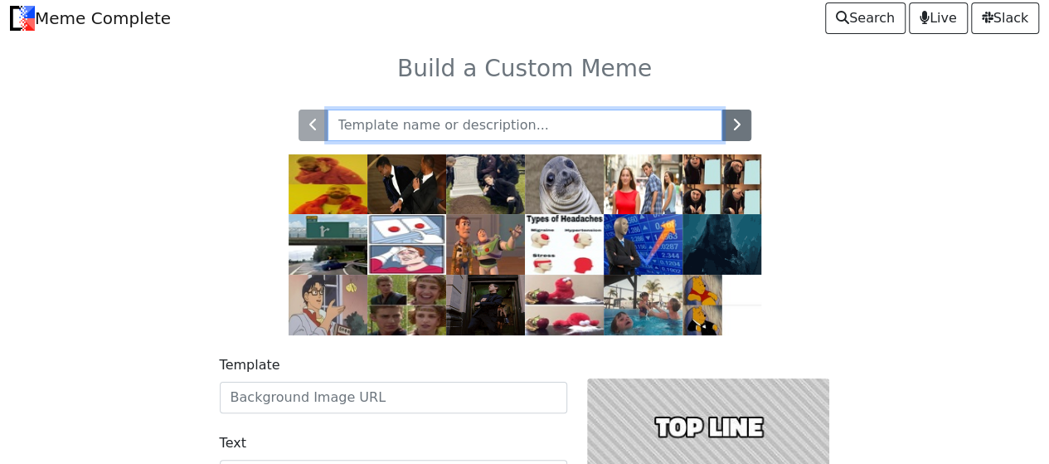
scroll to position [166, 0]
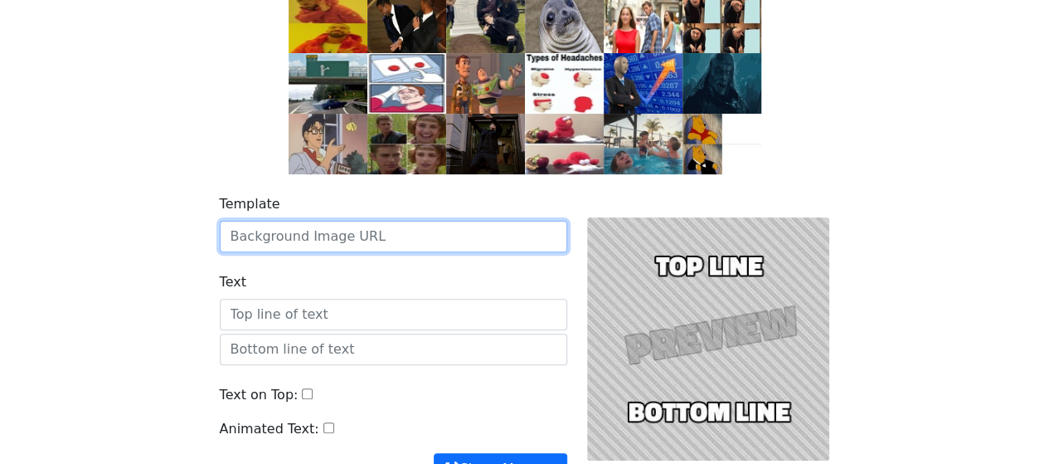
click at [380, 247] on input "Template" at bounding box center [394, 237] width 348 height 32
paste input "[URL][DOMAIN_NAME]"
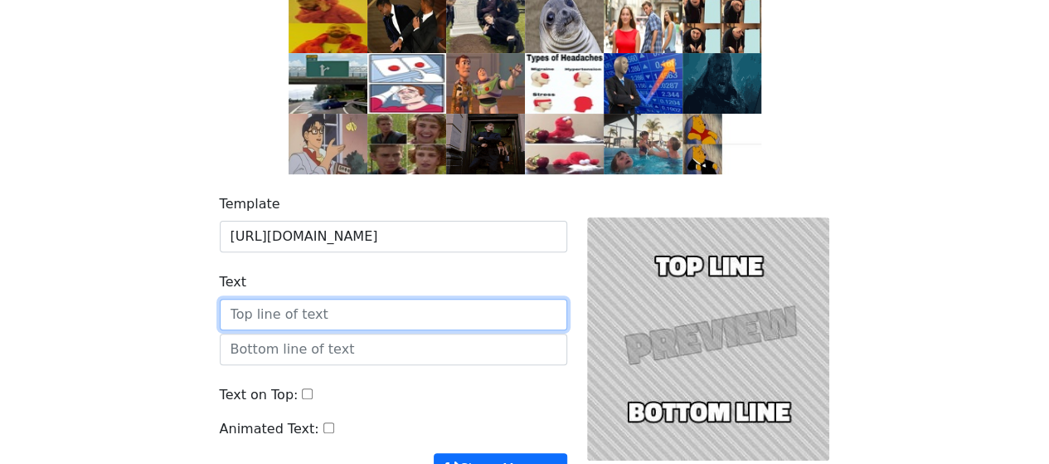
click at [350, 309] on input "Text" at bounding box center [394, 315] width 348 height 32
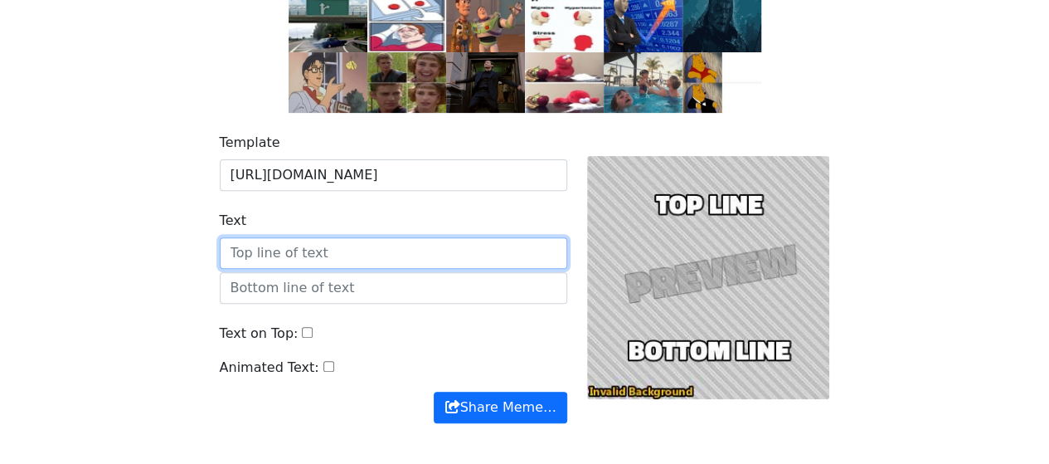
scroll to position [307, 0]
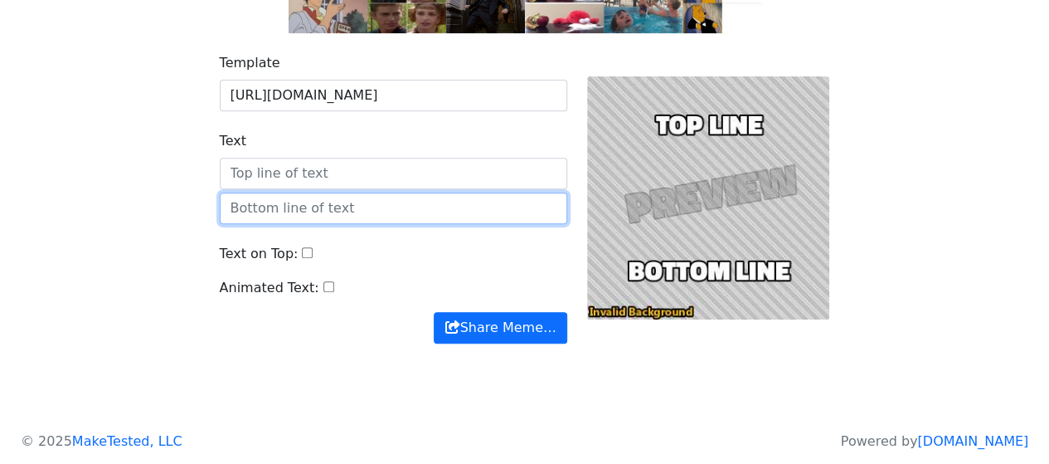
click at [349, 217] on input "text" at bounding box center [394, 208] width 348 height 32
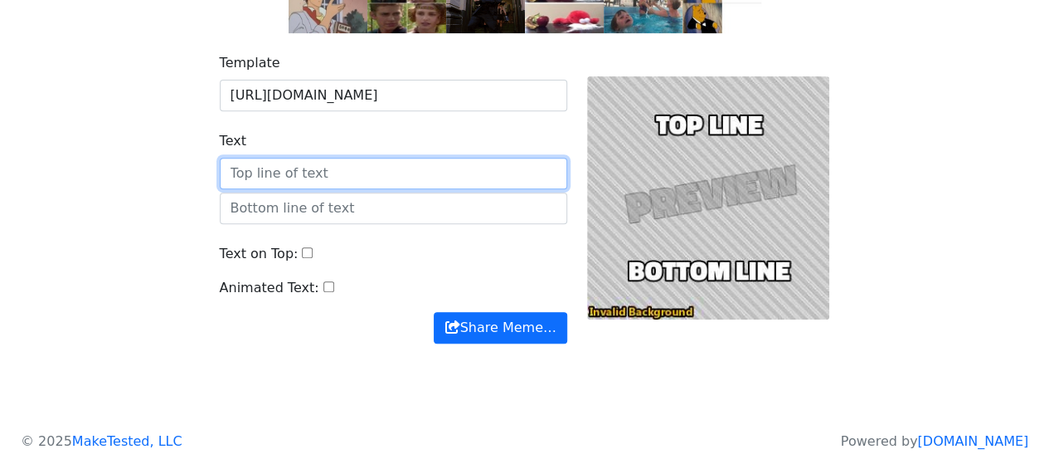
click at [360, 175] on input "Text" at bounding box center [394, 174] width 348 height 32
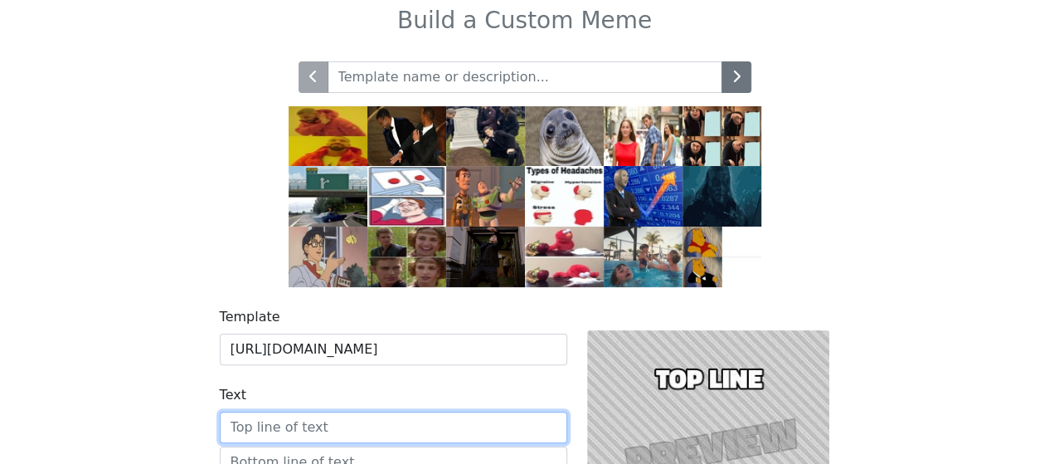
scroll to position [0, 0]
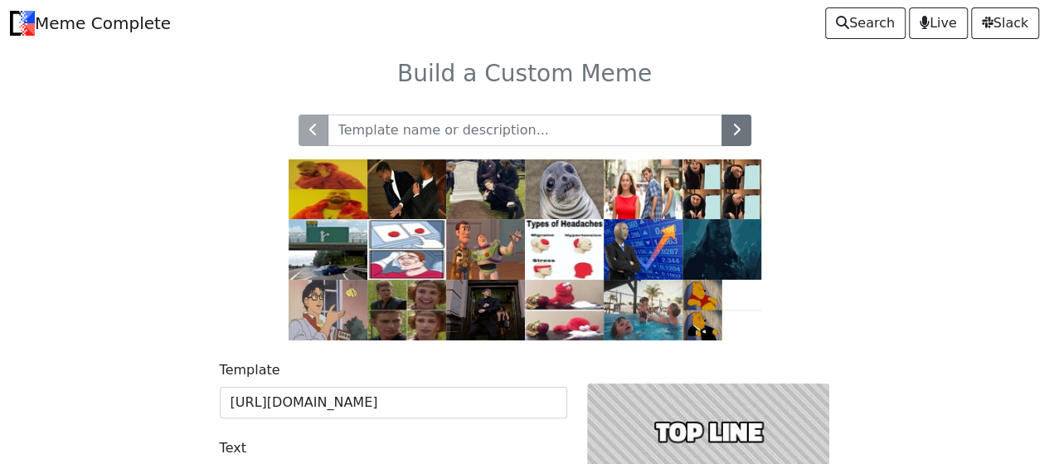
click at [39, 221] on body "Meme Complete Search Live [GEOGRAPHIC_DATA] Build a Custom Meme" at bounding box center [524, 369] width 1049 height 738
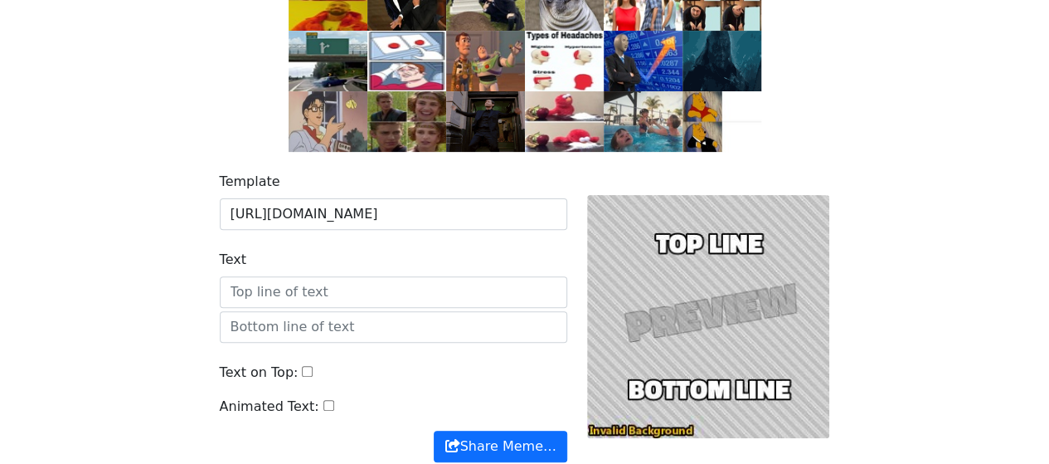
scroll to position [307, 0]
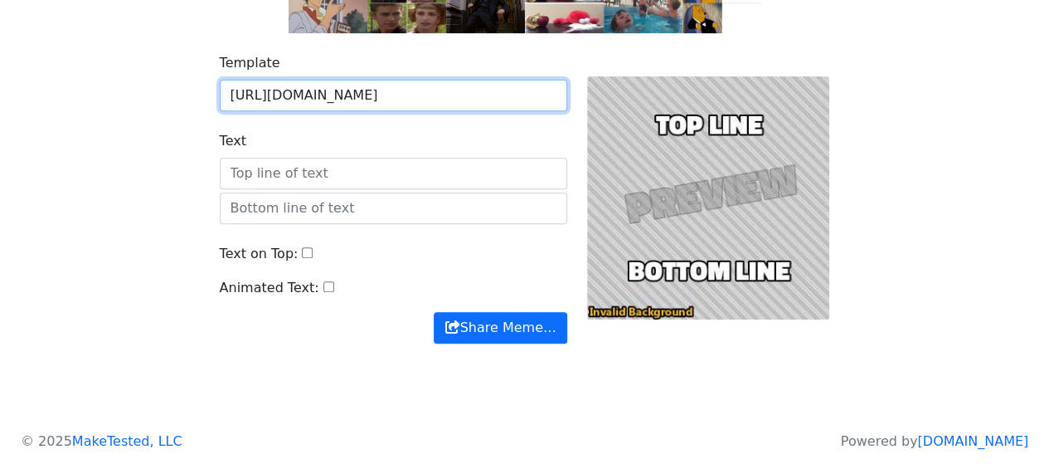
click at [397, 100] on input "https://www.imgchest.com/p/9w7wrhlgdqpy6/delete" at bounding box center [394, 96] width 348 height 32
paste input "3l4nlhkjdl971"
type input "https://www.imgchest.com/p/3l4nlhkjdl971/delete"
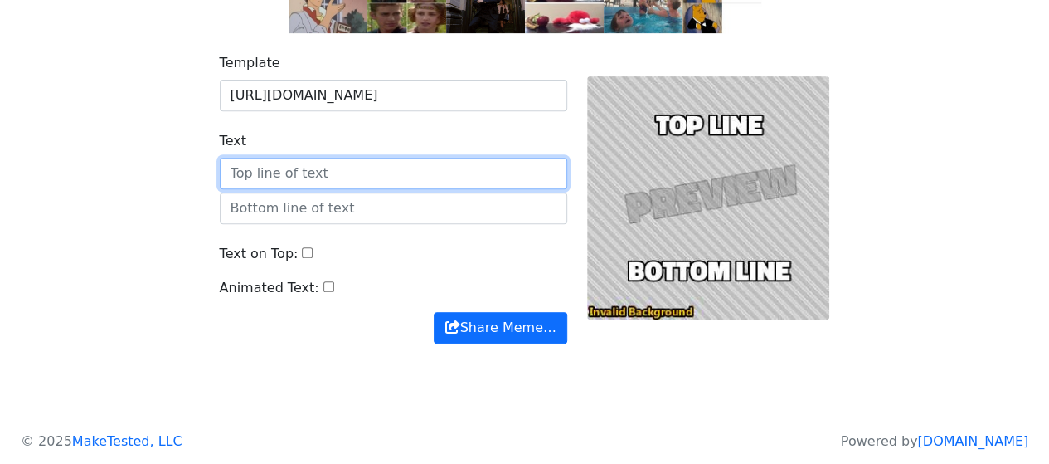
click at [413, 158] on input "Text" at bounding box center [394, 174] width 348 height 32
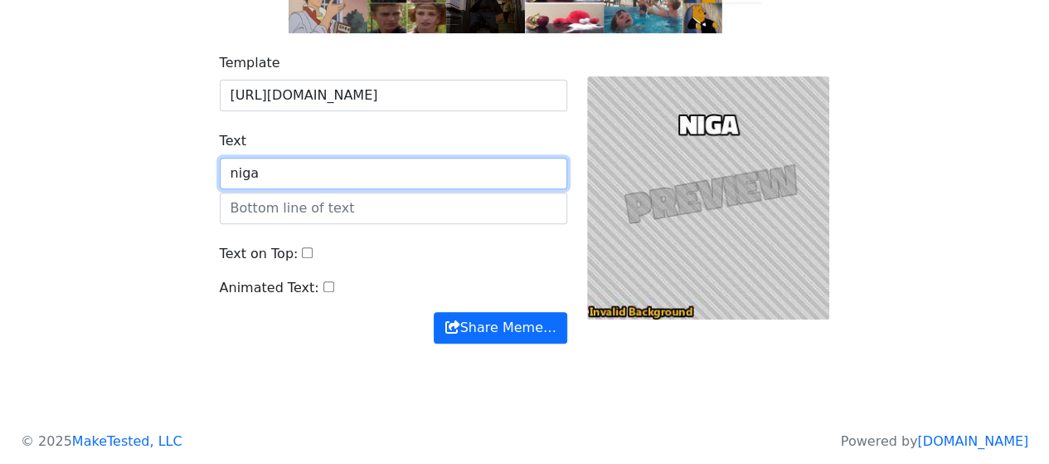
type input "niga"
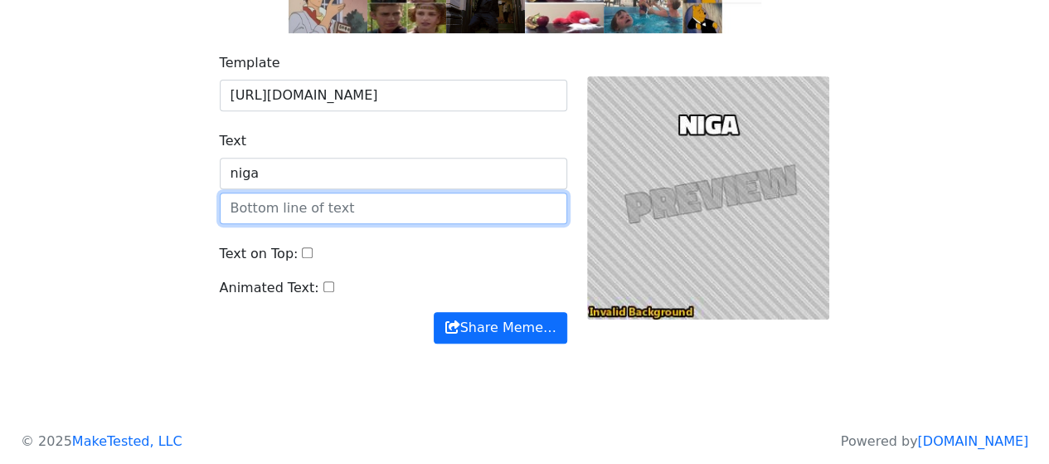
click at [400, 203] on input "text" at bounding box center [394, 208] width 348 height 32
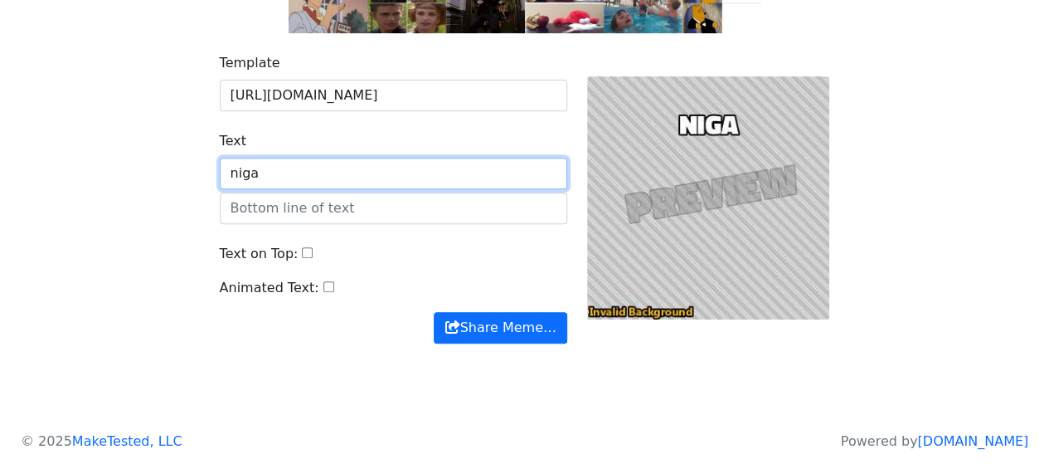
click at [429, 178] on input "niga" at bounding box center [394, 174] width 348 height 32
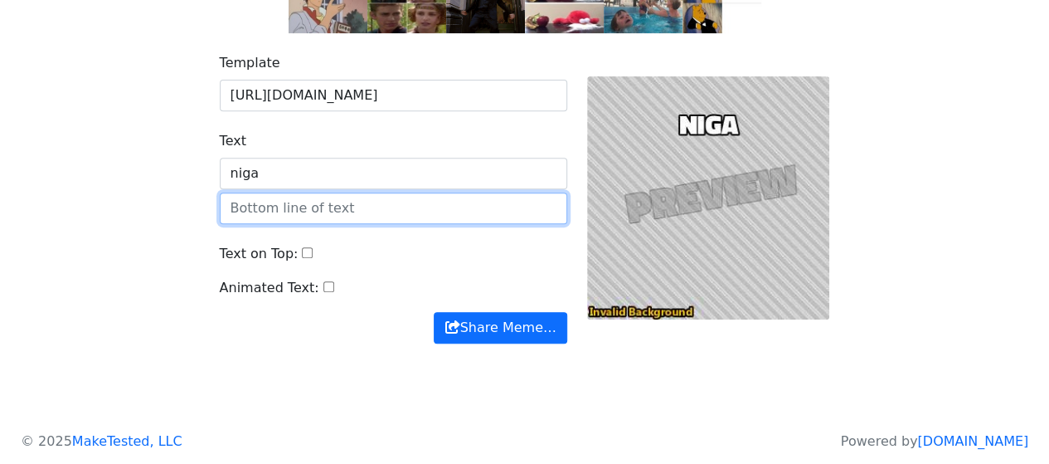
click at [421, 205] on input "text" at bounding box center [394, 208] width 348 height 32
type input ")"
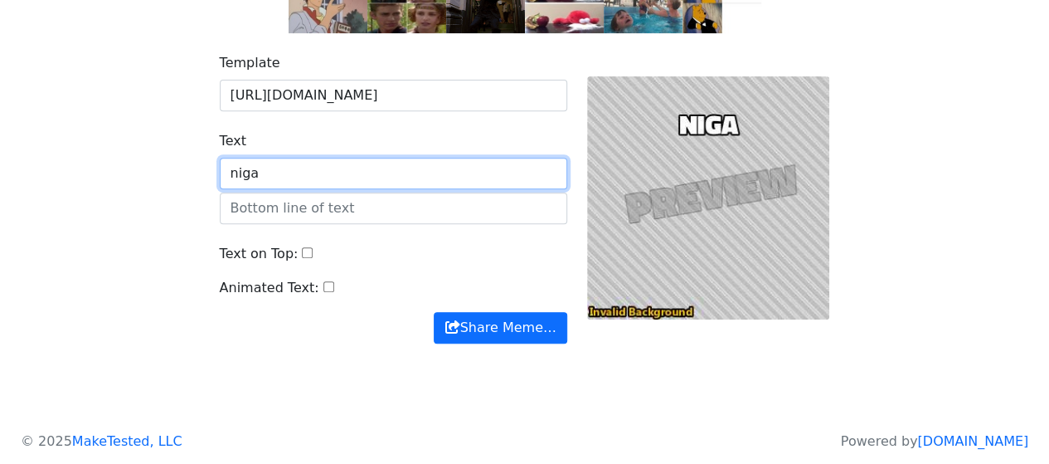
click at [415, 170] on input "niga" at bounding box center [394, 174] width 348 height 32
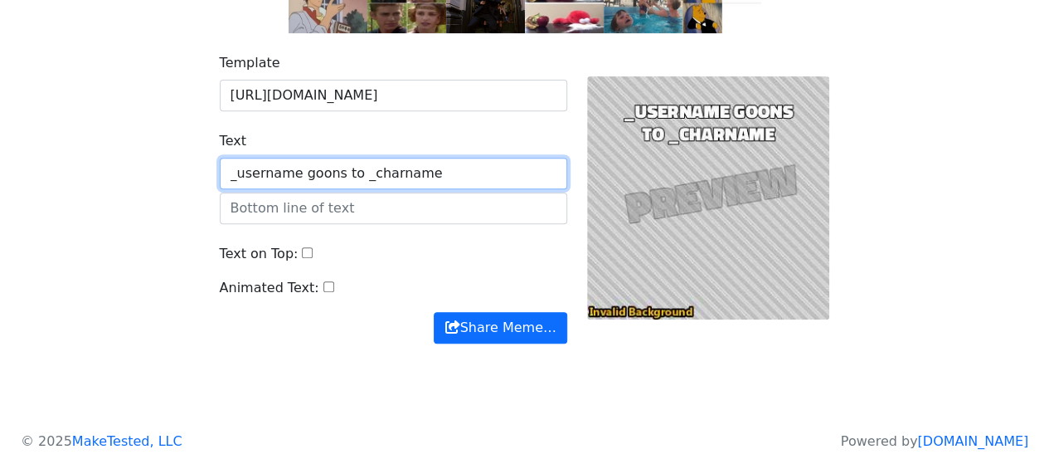
type input "_username goons to _charname"
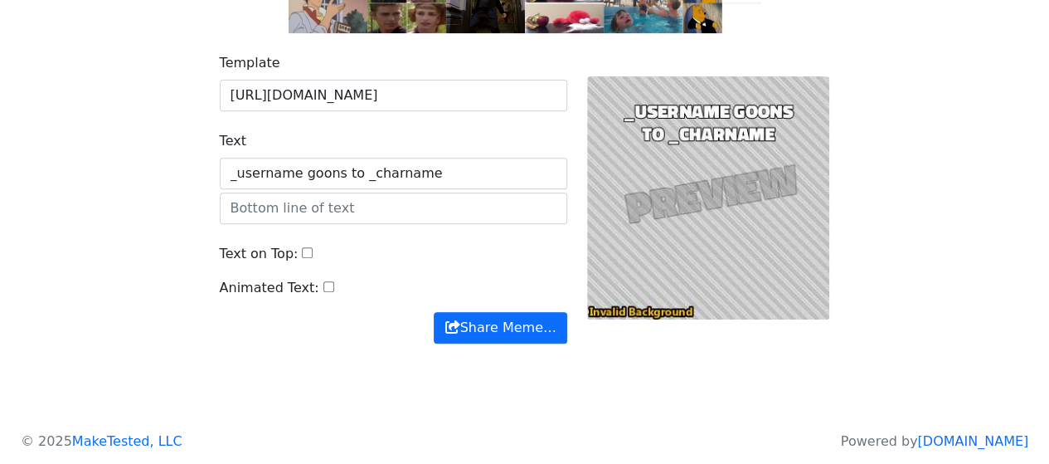
click at [324, 287] on input "Animated Text:" at bounding box center [329, 286] width 11 height 11
checkbox input "true"
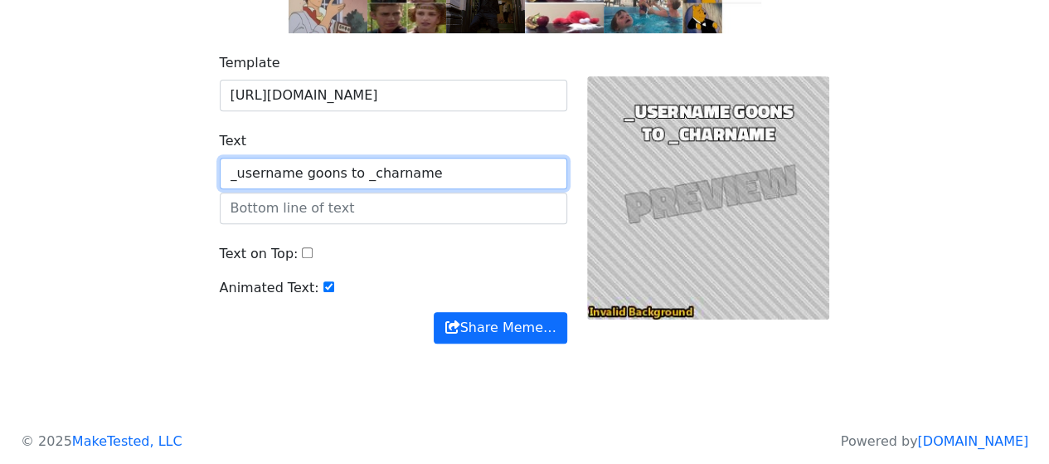
drag, startPoint x: 423, startPoint y: 172, endPoint x: 296, endPoint y: 186, distance: 127.7
click at [296, 186] on input "_username goons to _charname" at bounding box center [394, 174] width 348 height 32
type input "_username"
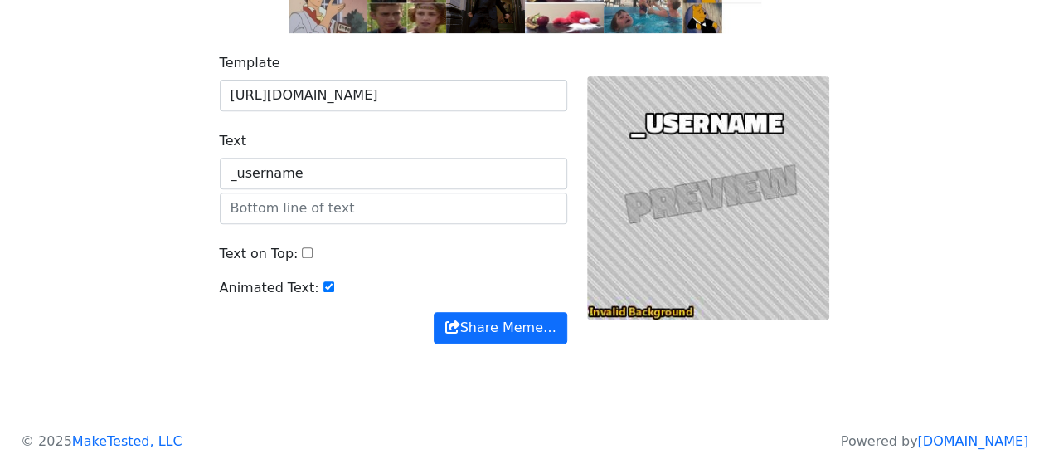
click at [319, 222] on div "Template https://www.imgchest.com/p/3l4nlhkjdl971/delete Text _username Text on…" at bounding box center [394, 198] width 368 height 290
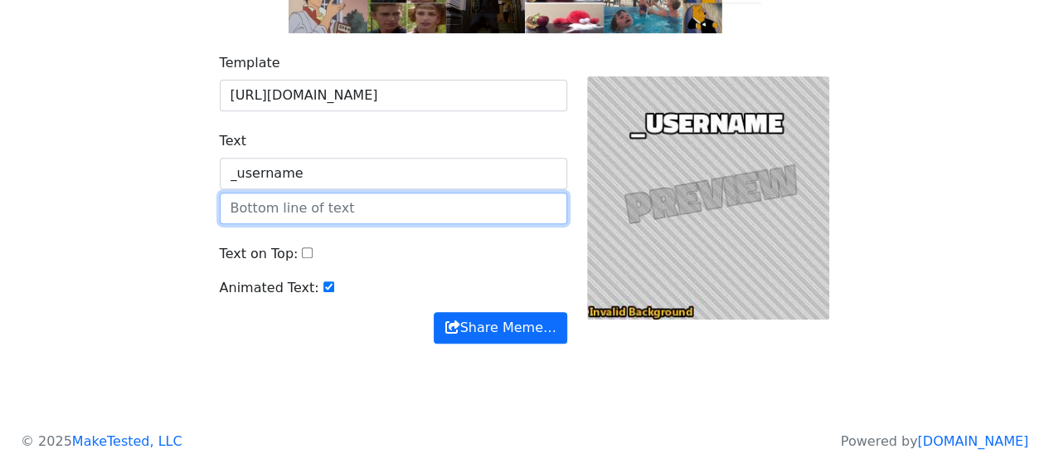
click at [322, 209] on input "text" at bounding box center [394, 208] width 348 height 32
type input "goons to _charname"
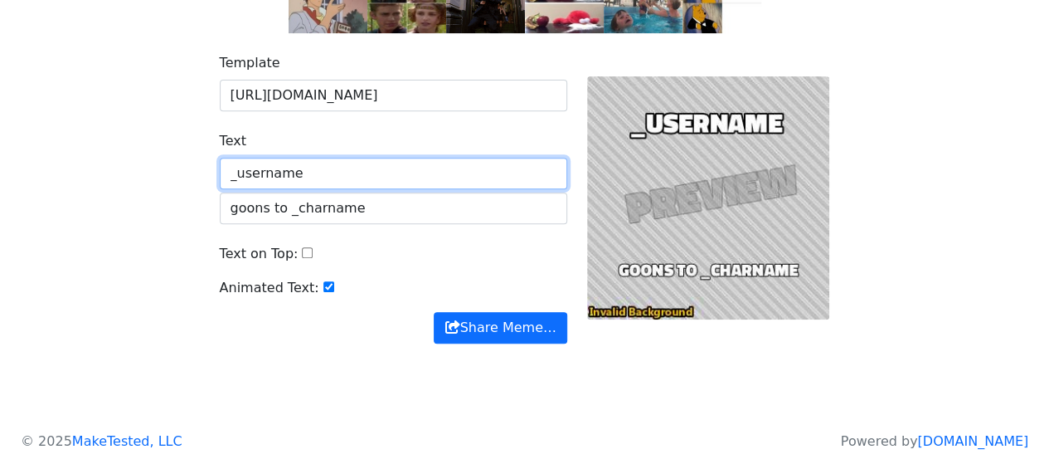
click at [323, 174] on input "_username" at bounding box center [394, 174] width 348 height 32
type input "_username goons to"
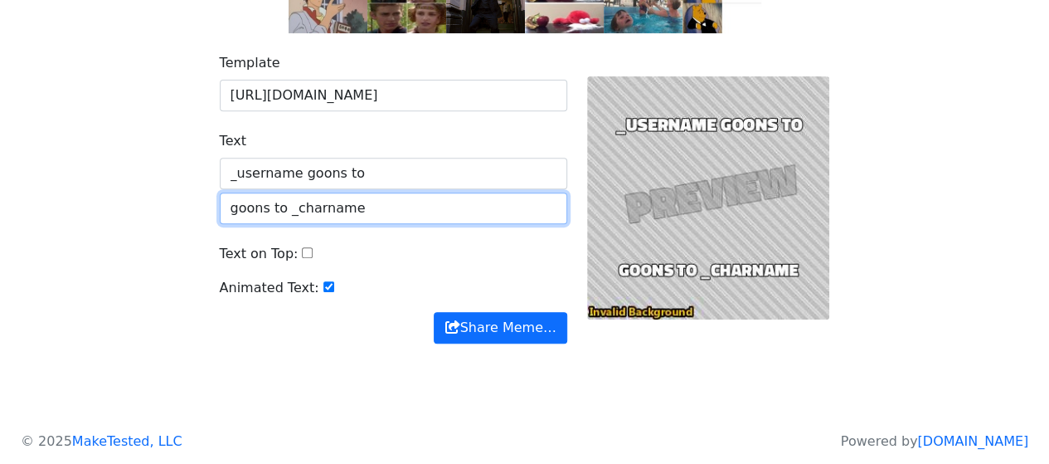
drag, startPoint x: 285, startPoint y: 212, endPoint x: 167, endPoint y: 205, distance: 118.9
click at [167, 205] on div "Template https://www.imgchest.com/p/3l4nlhkjdl971/delete Text _username goons t…" at bounding box center [525, 208] width 946 height 350
type input "_charname"
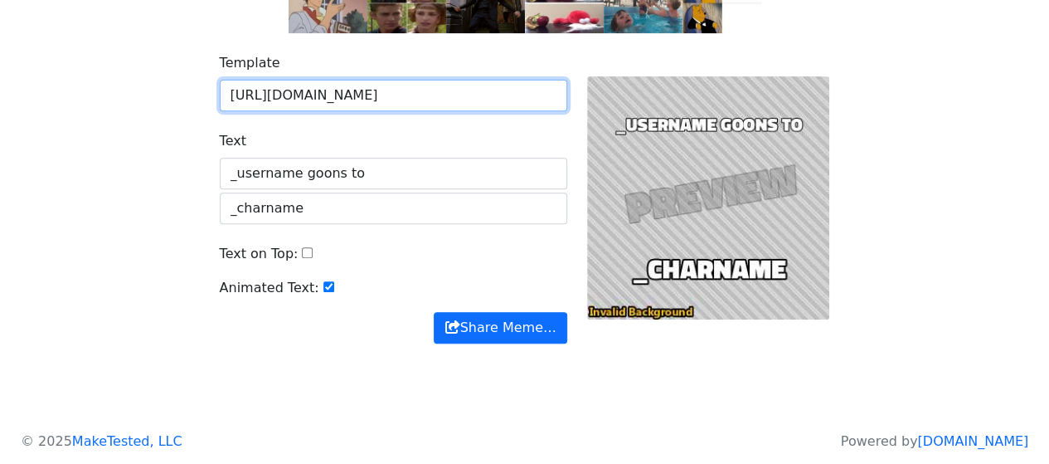
click at [396, 86] on input "https://www.imgchest.com/p/3l4nlhkjdl971/delete" at bounding box center [394, 96] width 348 height 32
paste input "lqyem2eo37d"
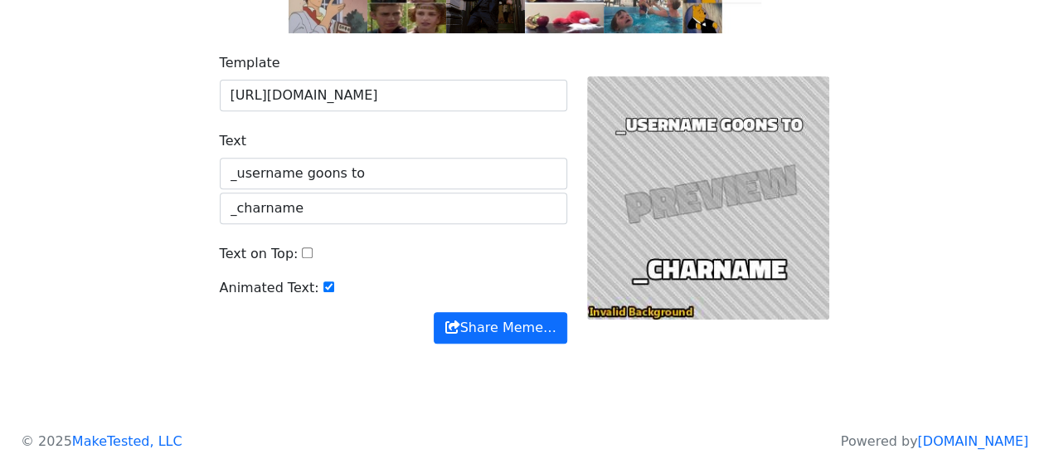
click at [130, 198] on div "Template https://www.imgchest.com/p/lqyem2eo37d Text _username goons to _charna…" at bounding box center [525, 208] width 946 height 350
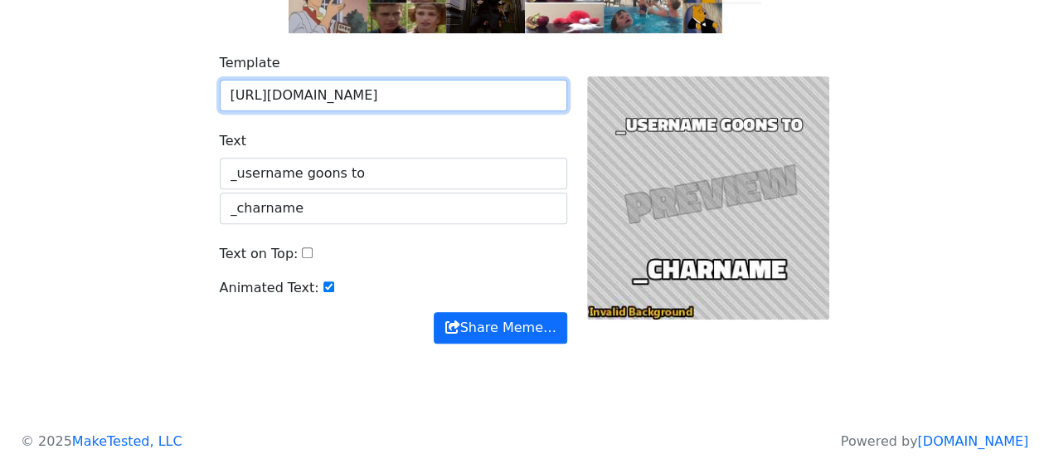
click at [417, 84] on input "https://www.imgchest.com/p/lqyem2eo37d" at bounding box center [394, 96] width 348 height 32
paste input "cdn.imgchest.com/files/7pjcq2w3ng7.gif"
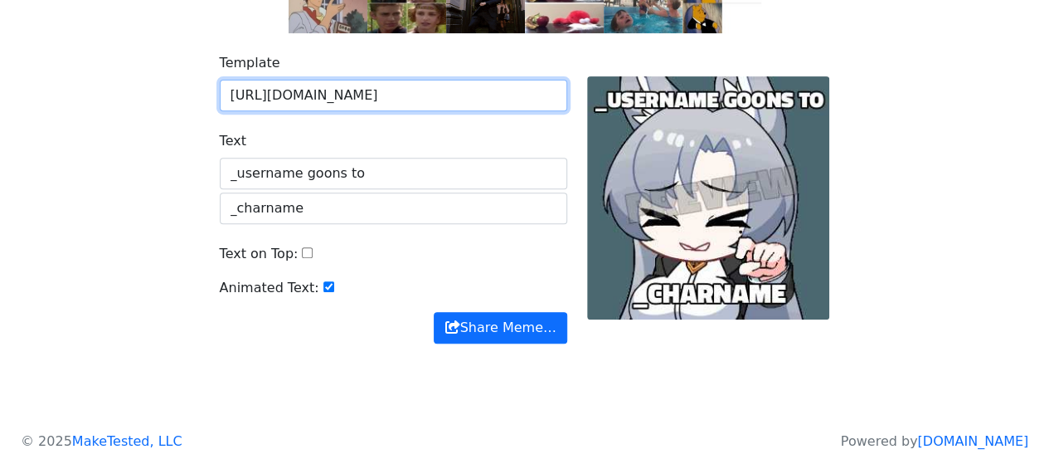
type input "https://cdn.imgchest.com/files/7pjcq2w3ng7.gif"
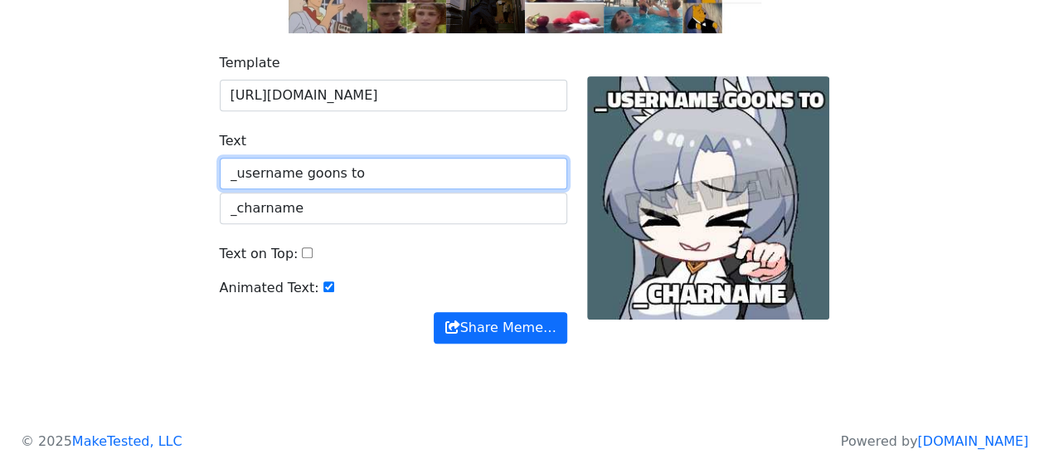
click at [429, 168] on input "_username goons to" at bounding box center [394, 174] width 348 height 32
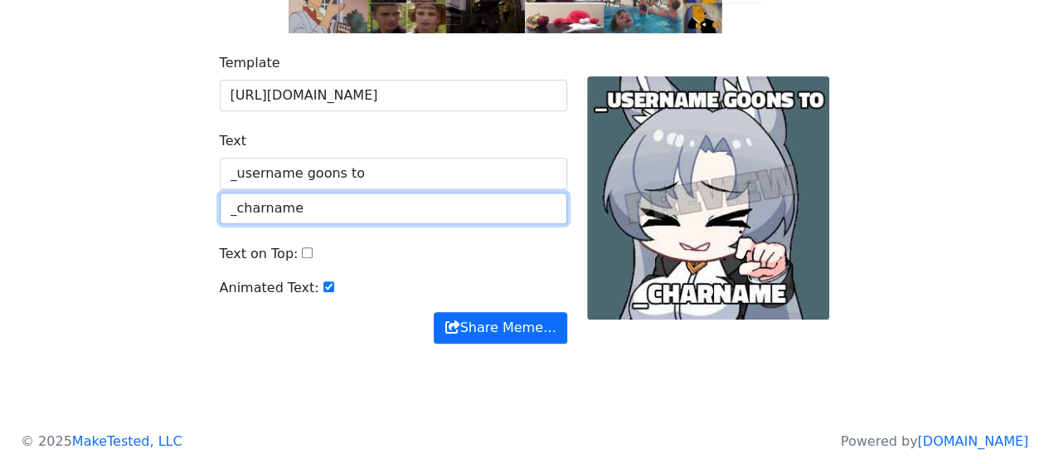
click at [436, 205] on input "_charname" at bounding box center [394, 208] width 348 height 32
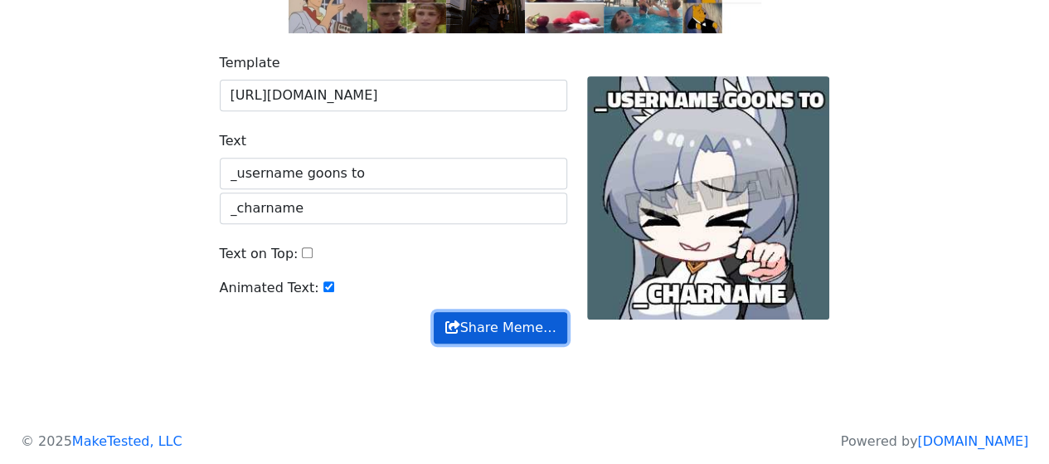
click at [478, 325] on button "Share Meme…" at bounding box center [500, 328] width 133 height 32
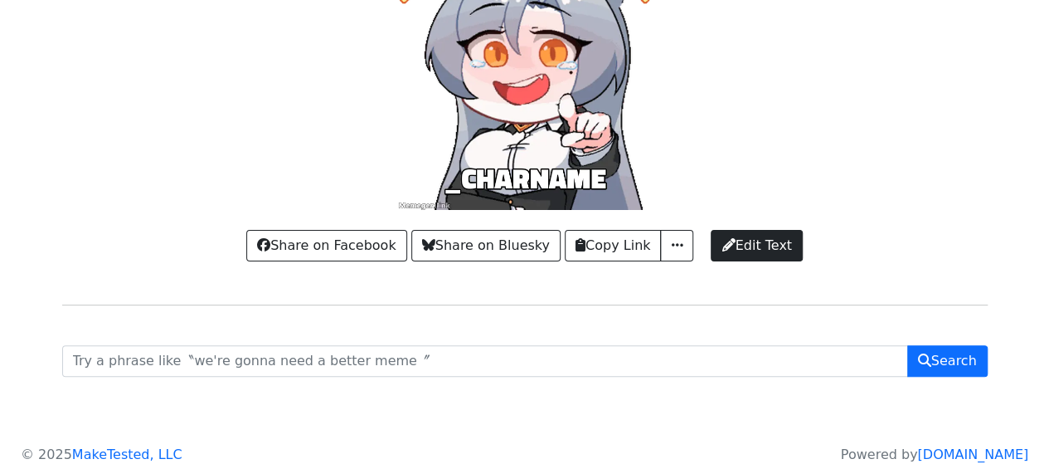
scroll to position [138, 0]
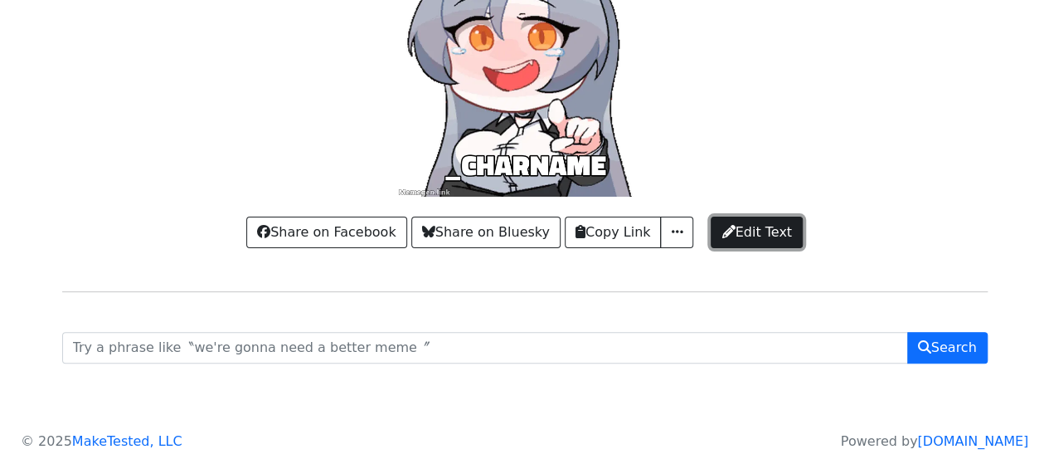
click at [732, 235] on span "Edit Text" at bounding box center [757, 232] width 70 height 20
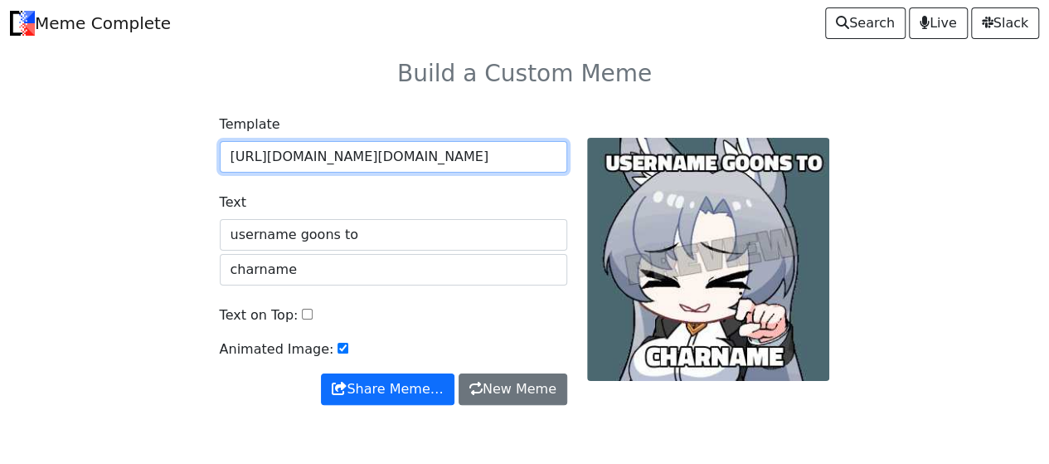
click at [456, 160] on input "[URL][DOMAIN_NAME][DOMAIN_NAME]" at bounding box center [394, 157] width 348 height 32
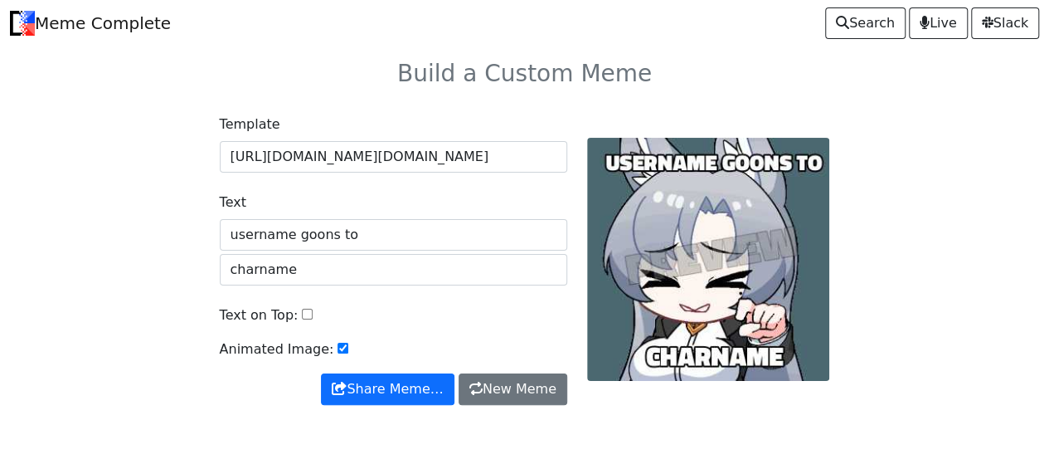
click at [16, 319] on body "Meme Complete Search Live [GEOGRAPHIC_DATA] Build a Custom Meme Template [URL][…" at bounding box center [524, 246] width 1049 height 493
